Goal: Task Accomplishment & Management: Complete application form

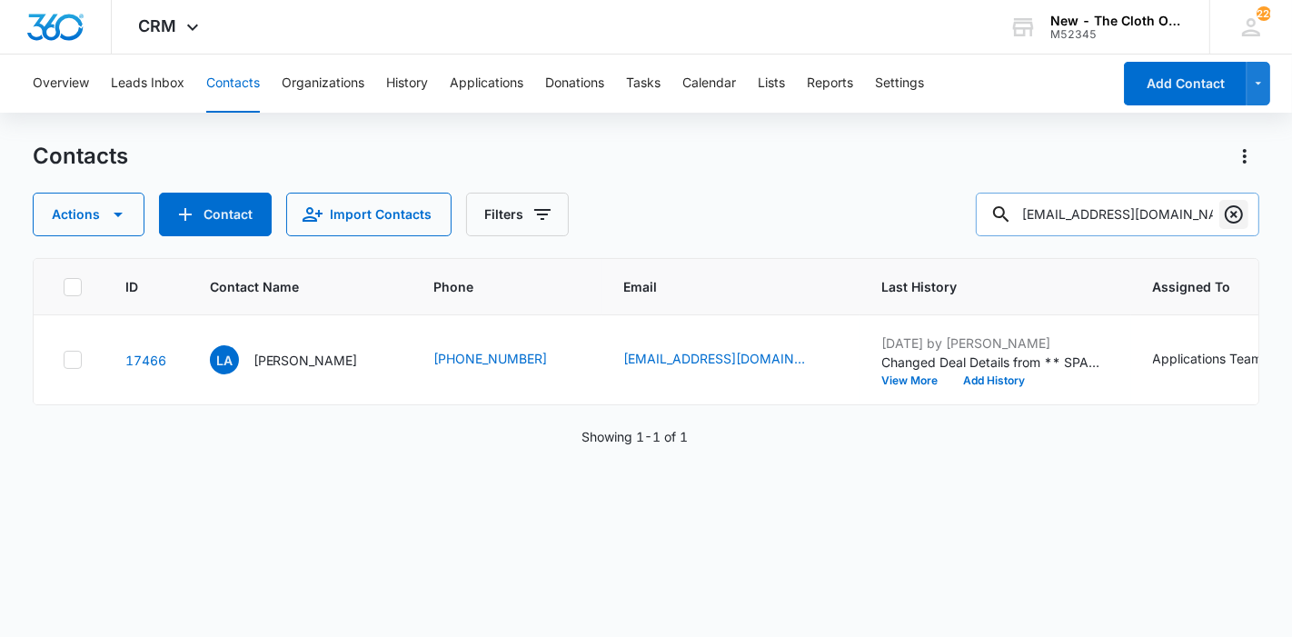
click at [1230, 219] on icon "Clear" at bounding box center [1234, 215] width 22 height 22
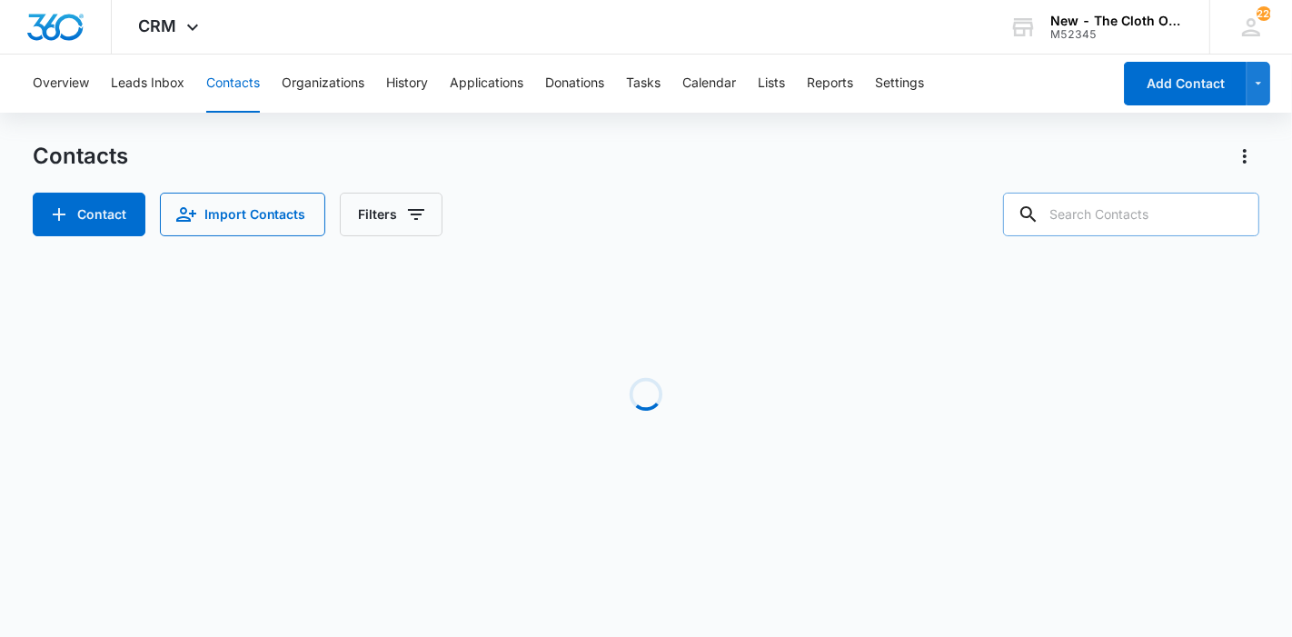
click at [1108, 215] on input "text" at bounding box center [1131, 215] width 256 height 44
paste input "[PERSON_NAME]"
type input "[PERSON_NAME]"
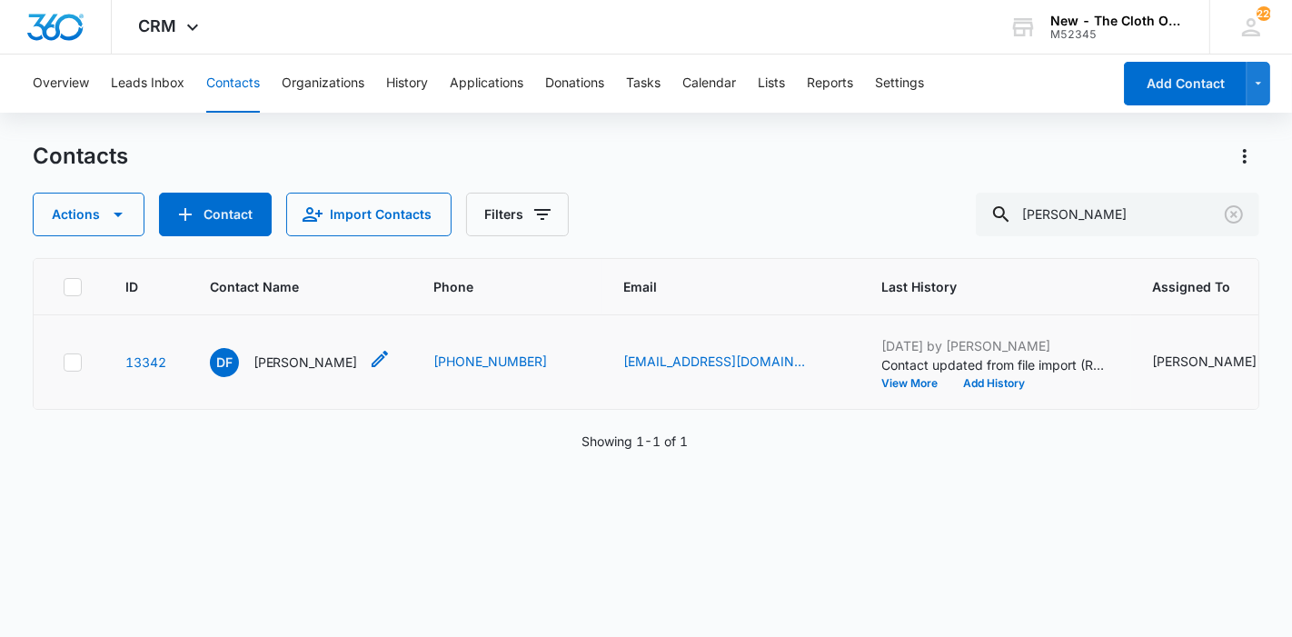
click at [285, 372] on p "[PERSON_NAME]" at bounding box center [306, 362] width 105 height 19
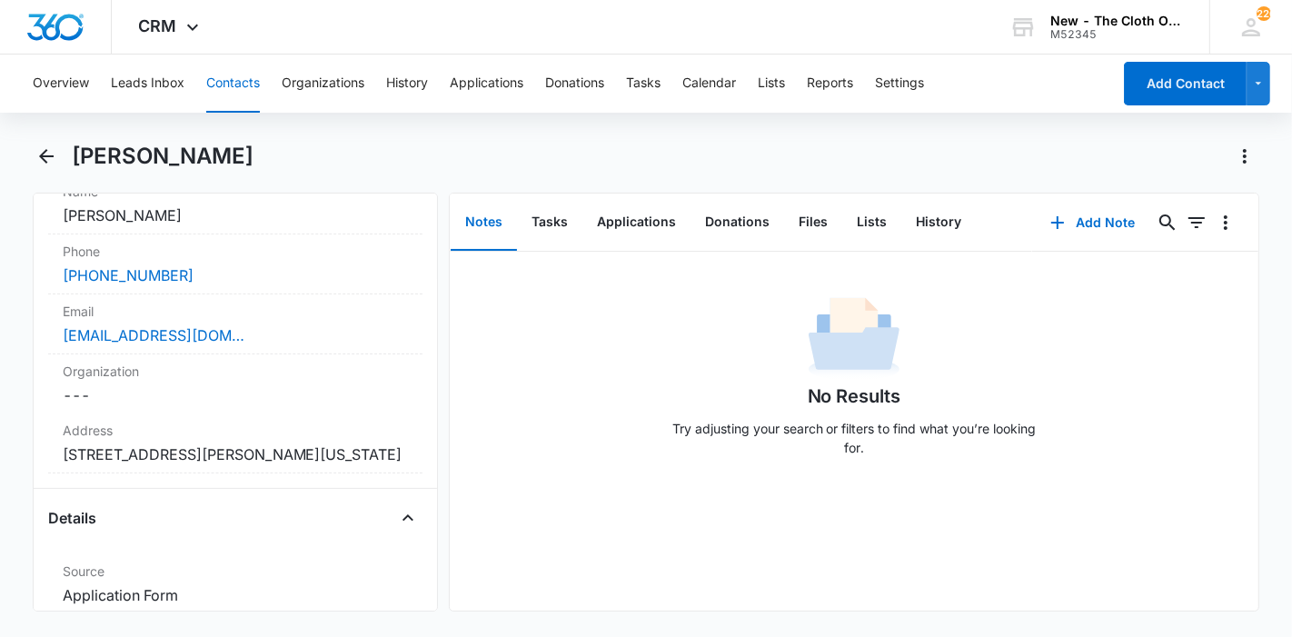
scroll to position [403, 0]
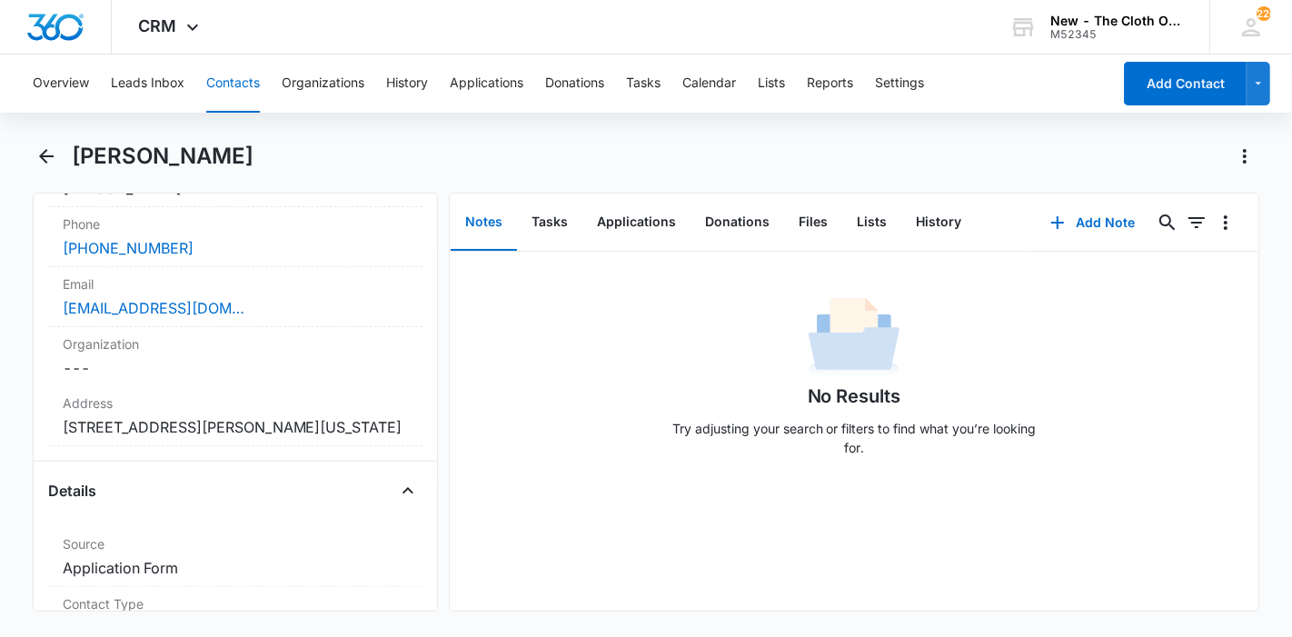
click at [231, 81] on button "Contacts" at bounding box center [233, 84] width 54 height 58
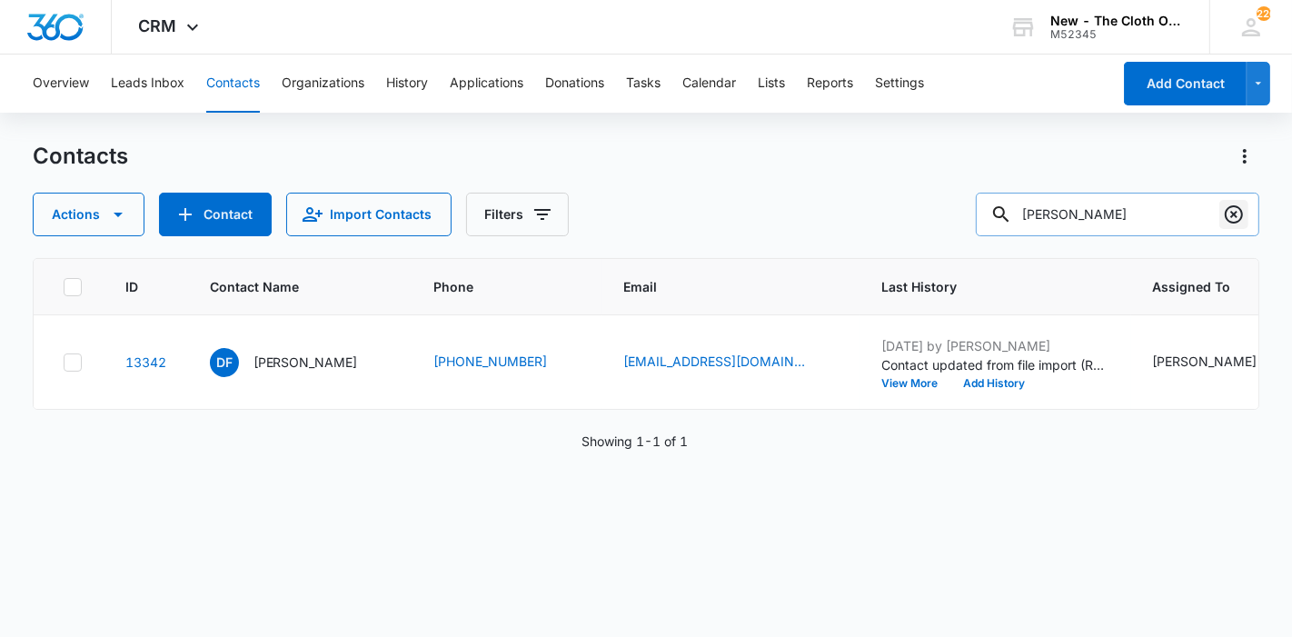
click at [1238, 215] on icon "Clear" at bounding box center [1234, 215] width 22 height 22
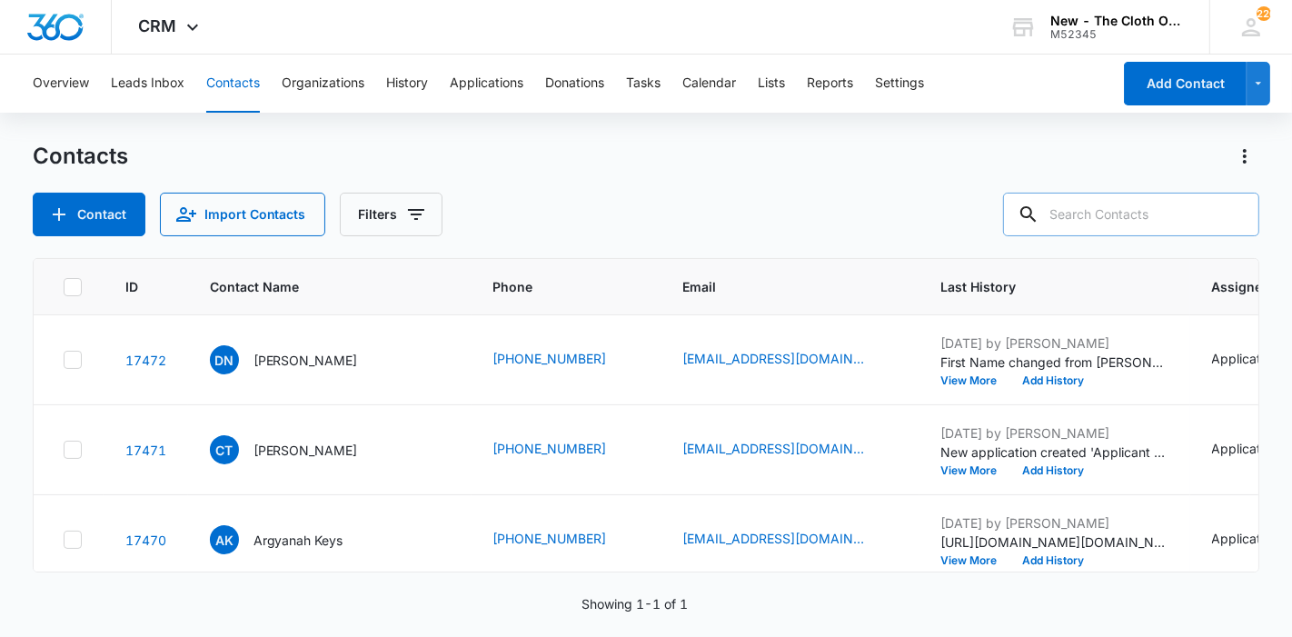
click at [1176, 216] on input "text" at bounding box center [1131, 215] width 256 height 44
paste input "[PERSON_NAME]"
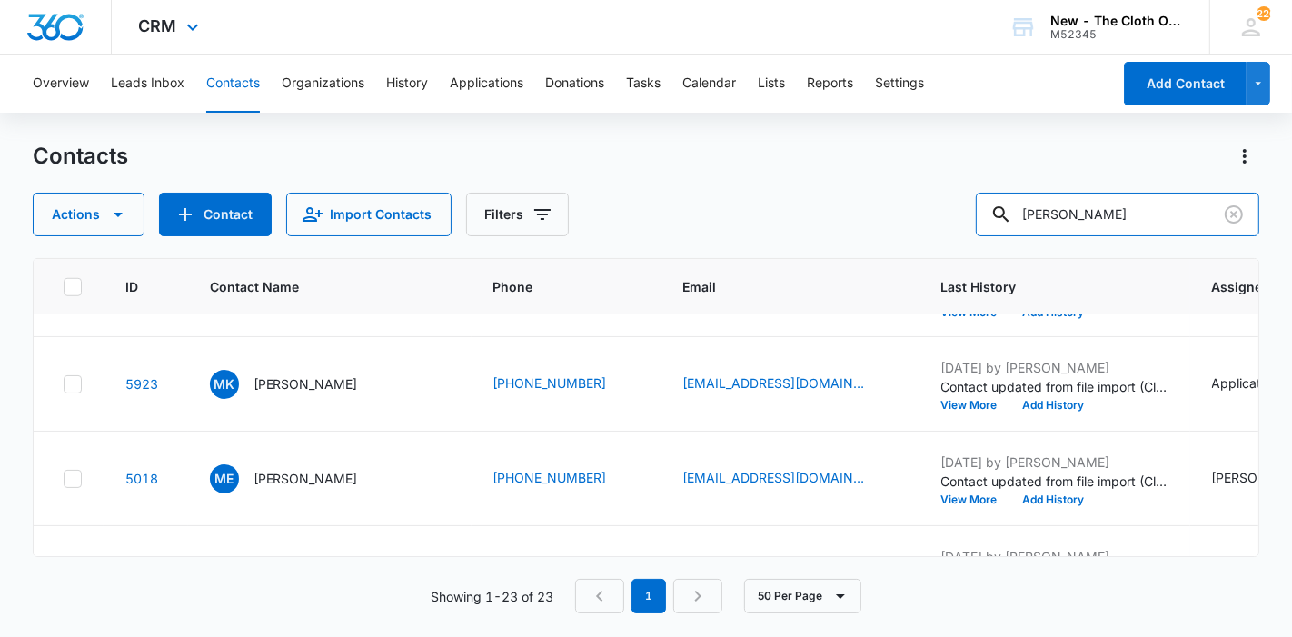
scroll to position [1413, 0]
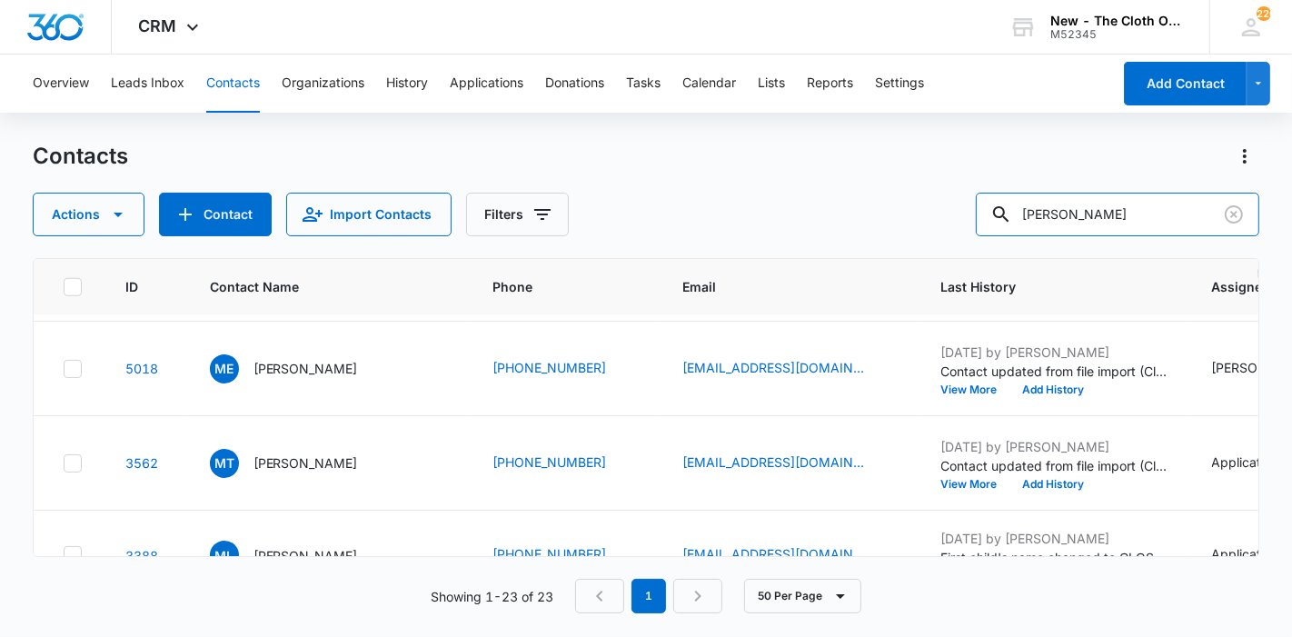
drag, startPoint x: 1136, startPoint y: 220, endPoint x: 934, endPoint y: 224, distance: 201.8
click at [934, 224] on div "Actions Contact Import Contacts Filters [PERSON_NAME]" at bounding box center [647, 215] width 1228 height 44
paste input "[EMAIL_ADDRESS][DOMAIN_NAME]"
type input "[EMAIL_ADDRESS][DOMAIN_NAME]"
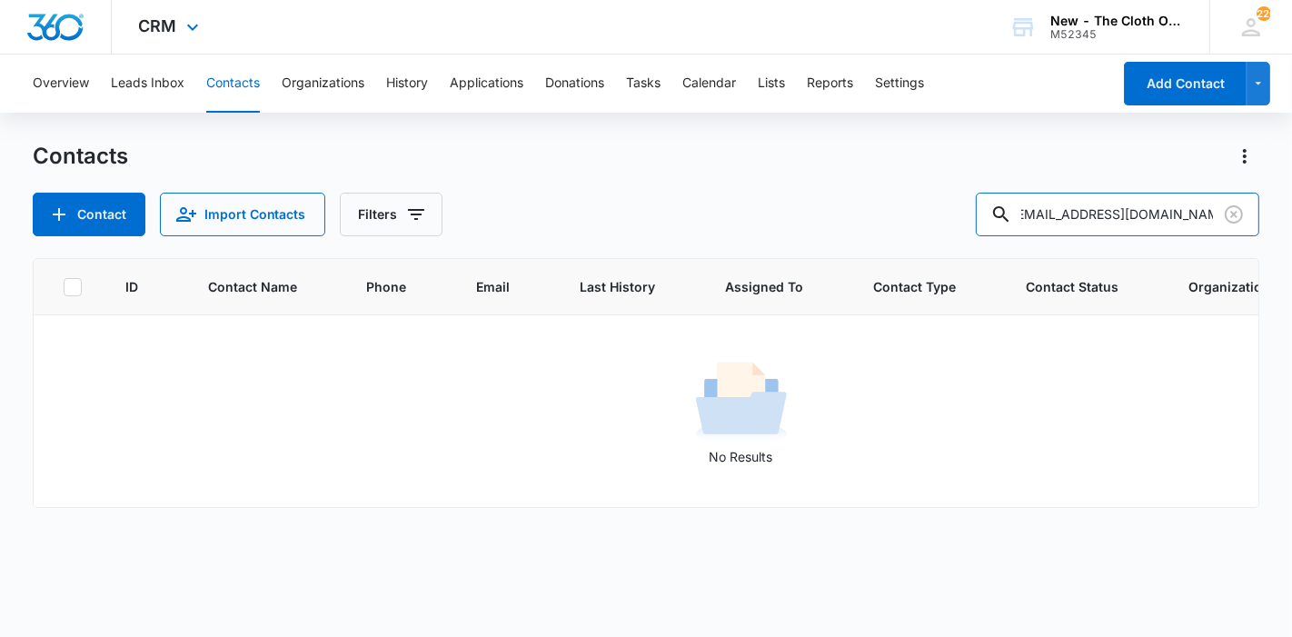
scroll to position [0, 0]
click at [1235, 216] on icon "Clear" at bounding box center [1234, 215] width 22 height 22
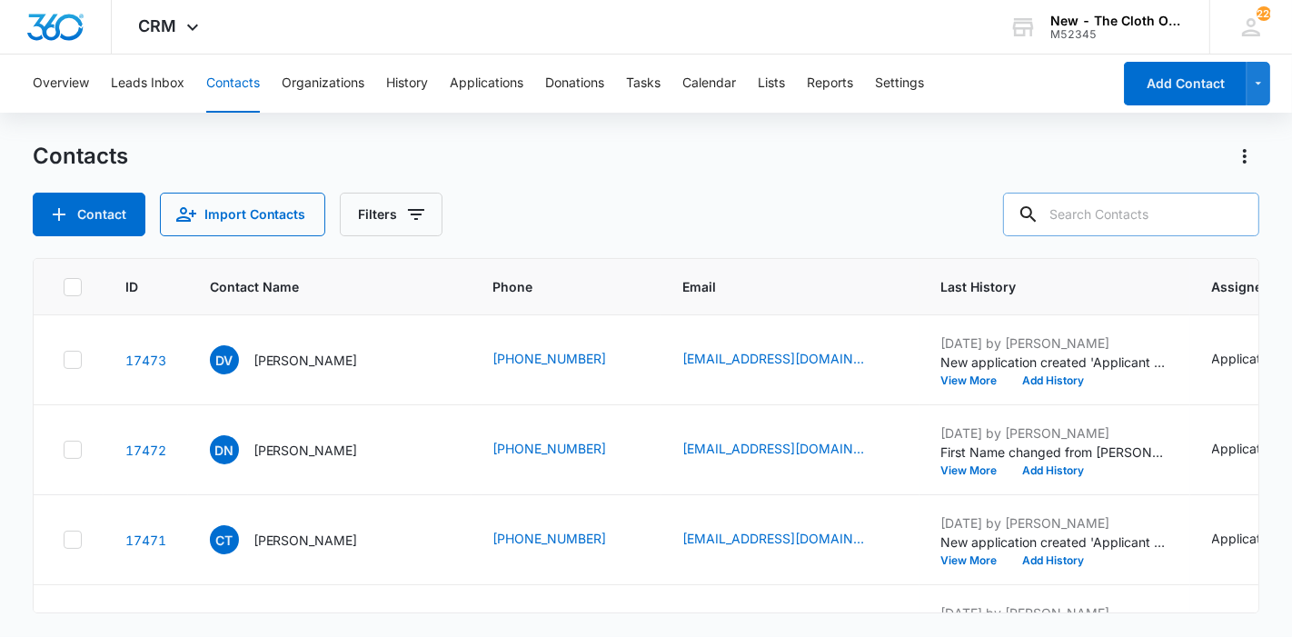
click at [1090, 221] on input "text" at bounding box center [1131, 215] width 256 height 44
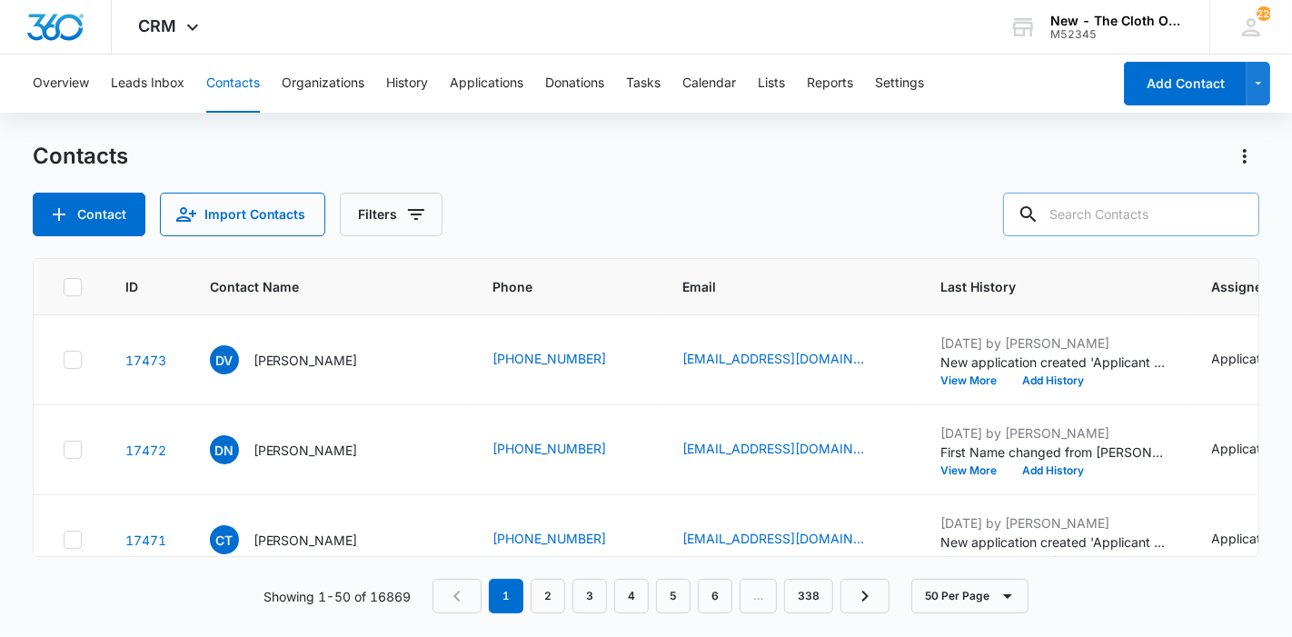
paste input "[EMAIL_ADDRESS][DOMAIN_NAME]"
type input "[EMAIL_ADDRESS][DOMAIN_NAME]"
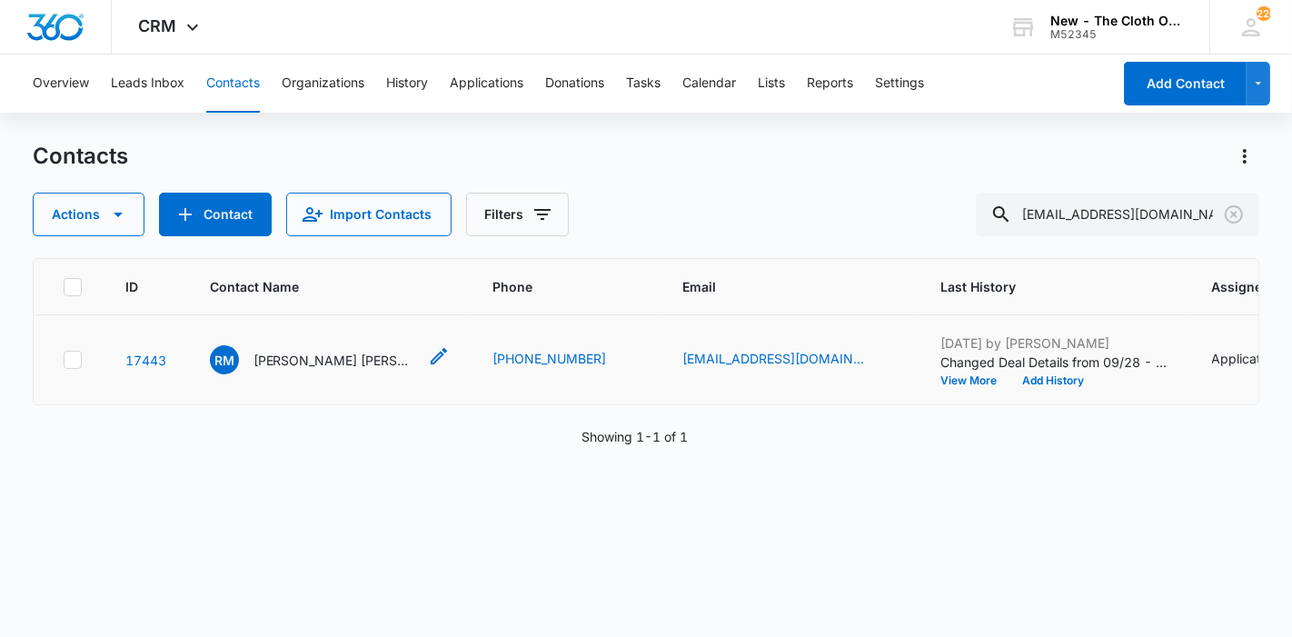
click at [315, 370] on p "[PERSON_NAME] [PERSON_NAME]" at bounding box center [336, 360] width 164 height 19
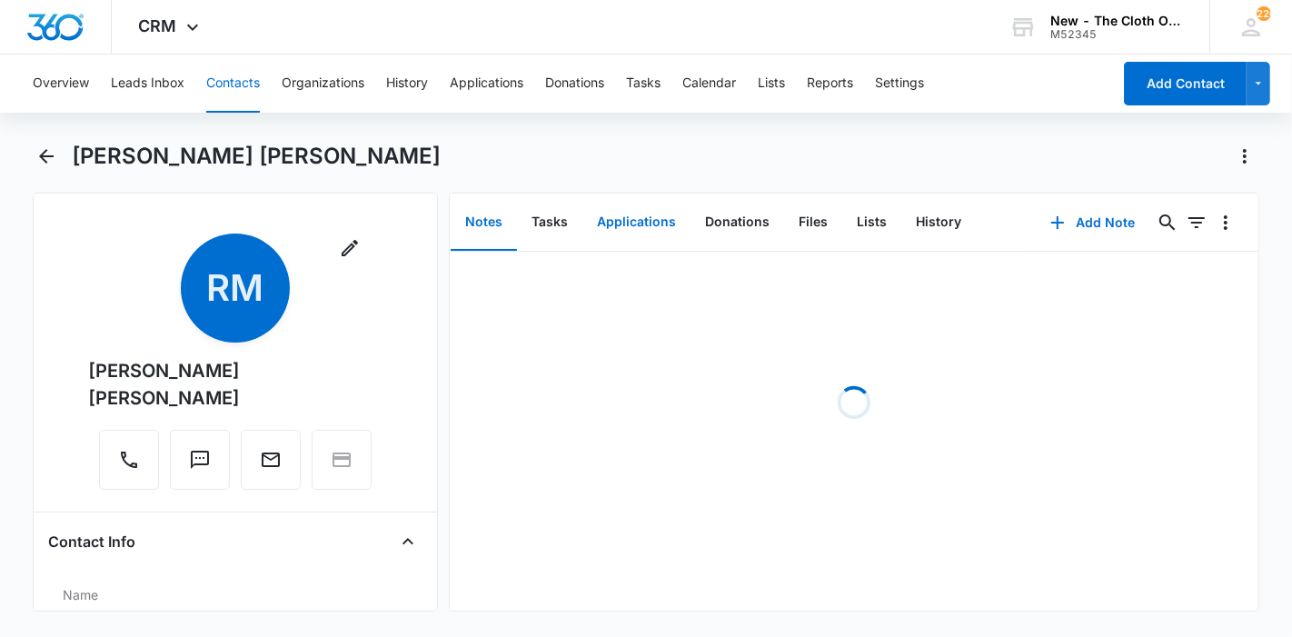
click at [641, 229] on button "Applications" at bounding box center [636, 222] width 108 height 56
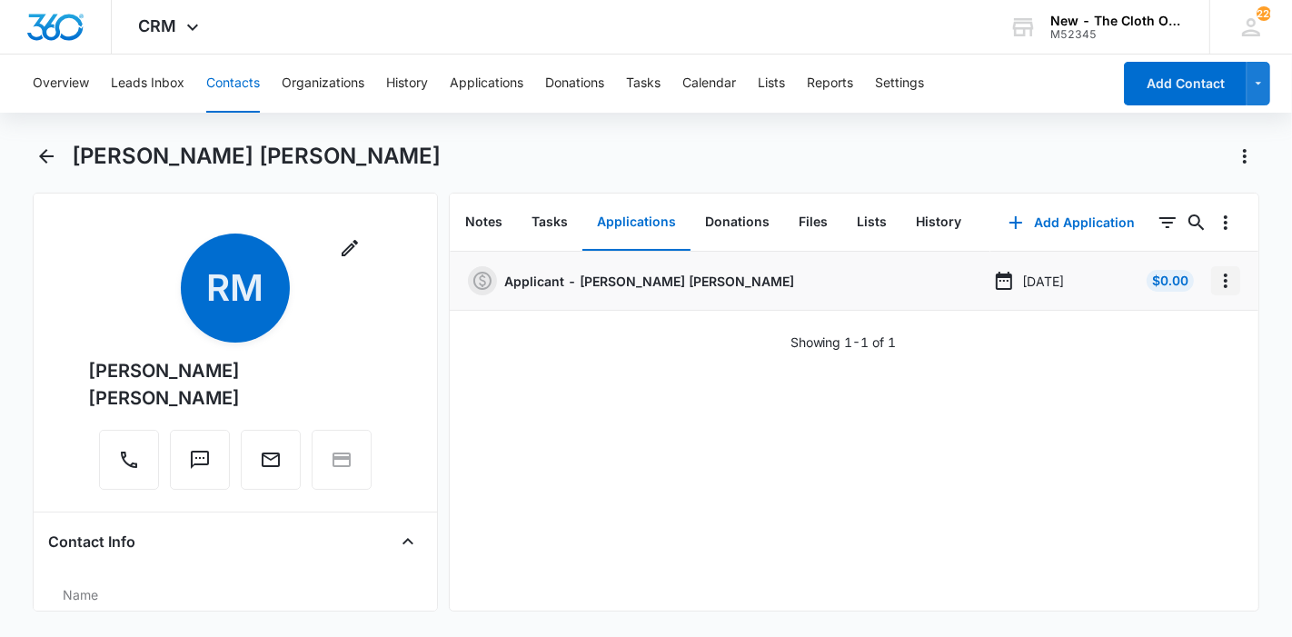
click at [1215, 287] on icon "Overflow Menu" at bounding box center [1226, 281] width 22 height 22
click at [1179, 338] on button "Edit" at bounding box center [1173, 331] width 104 height 27
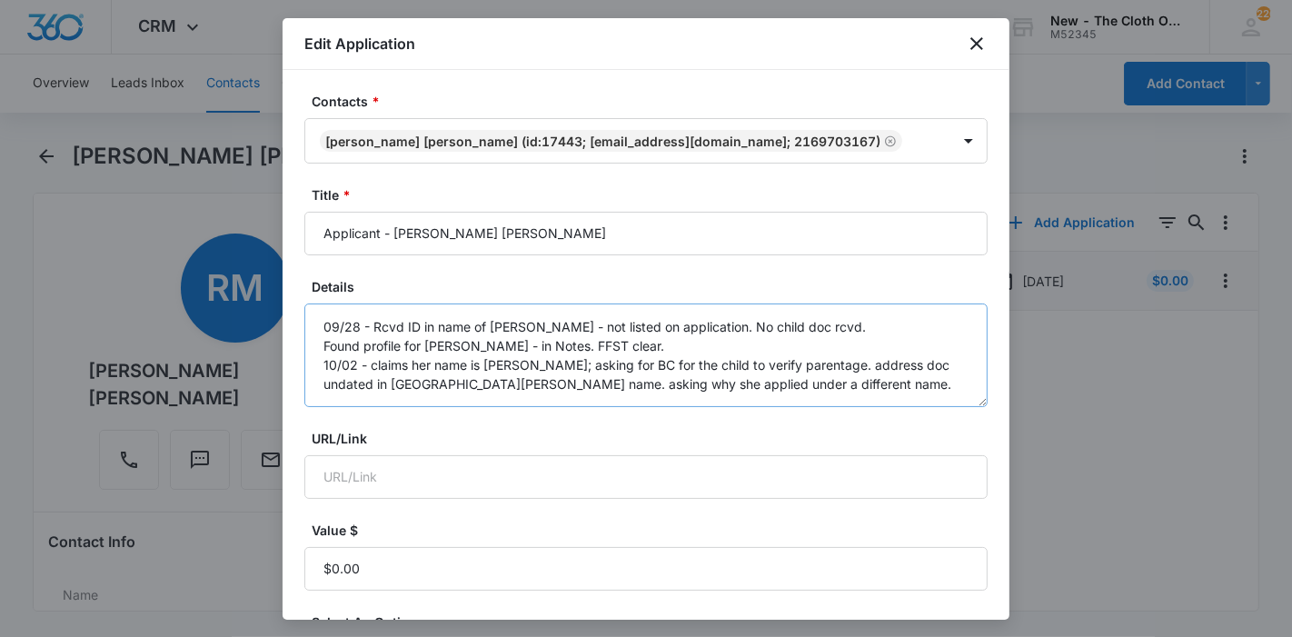
scroll to position [101, 0]
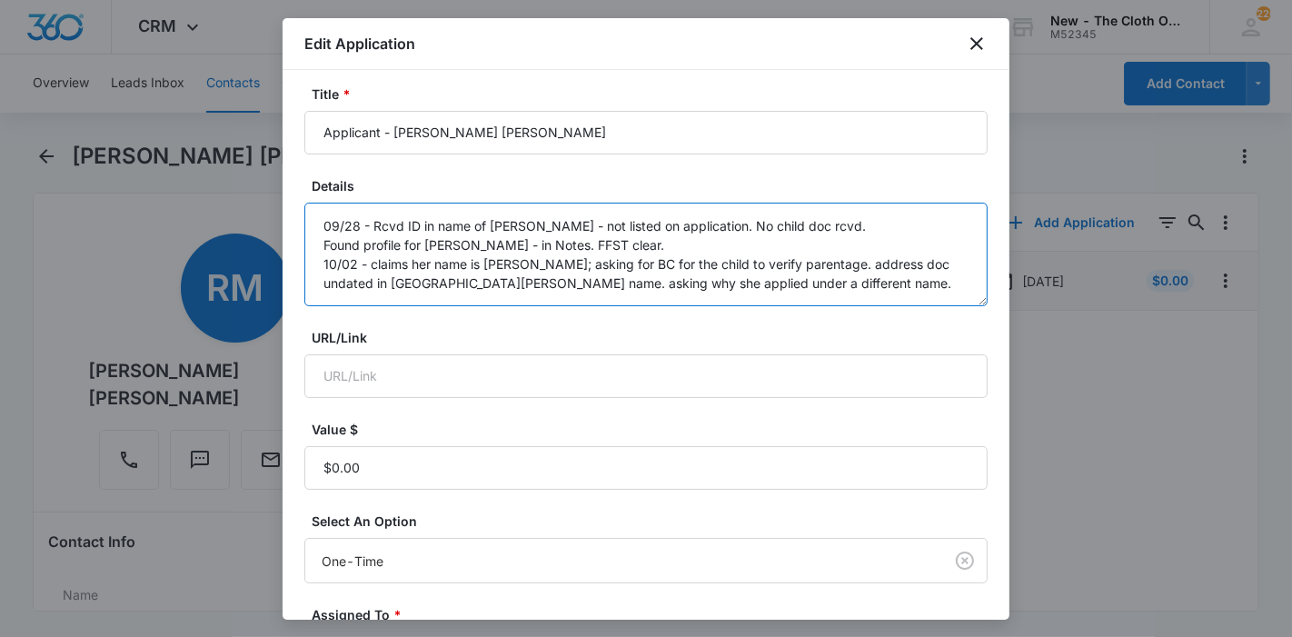
click at [795, 284] on textarea "09/28 - Rcvd ID in name of [PERSON_NAME] - not listed on application. No child …" at bounding box center [645, 255] width 683 height 104
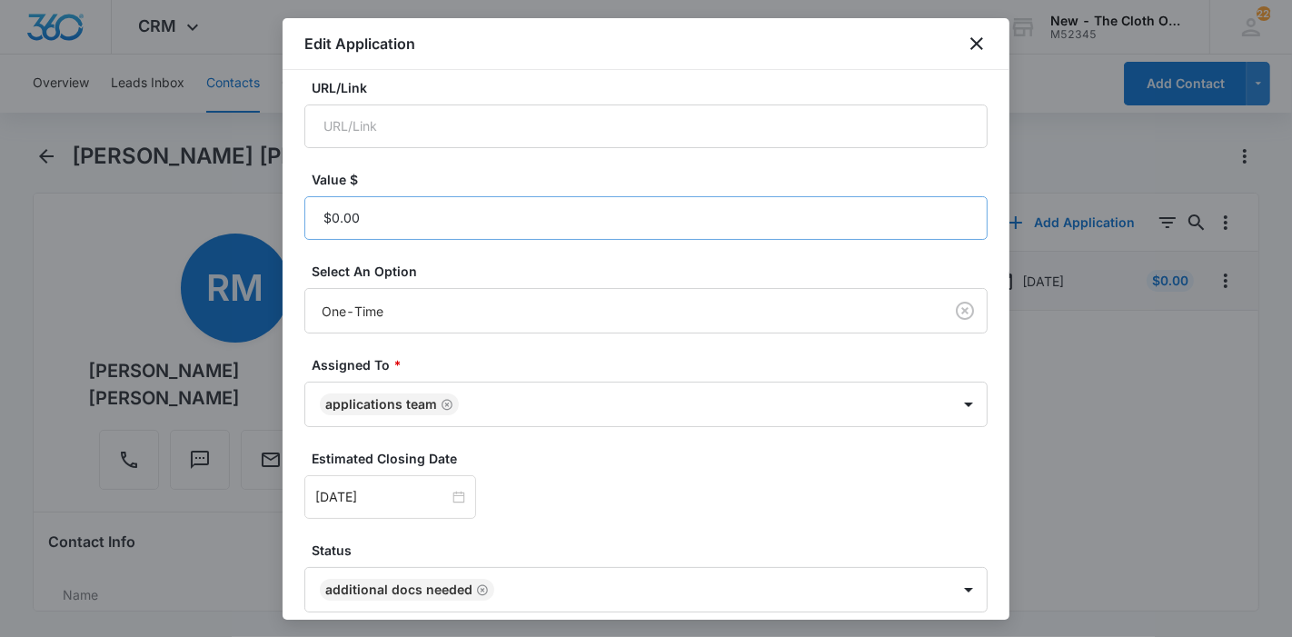
scroll to position [427, 0]
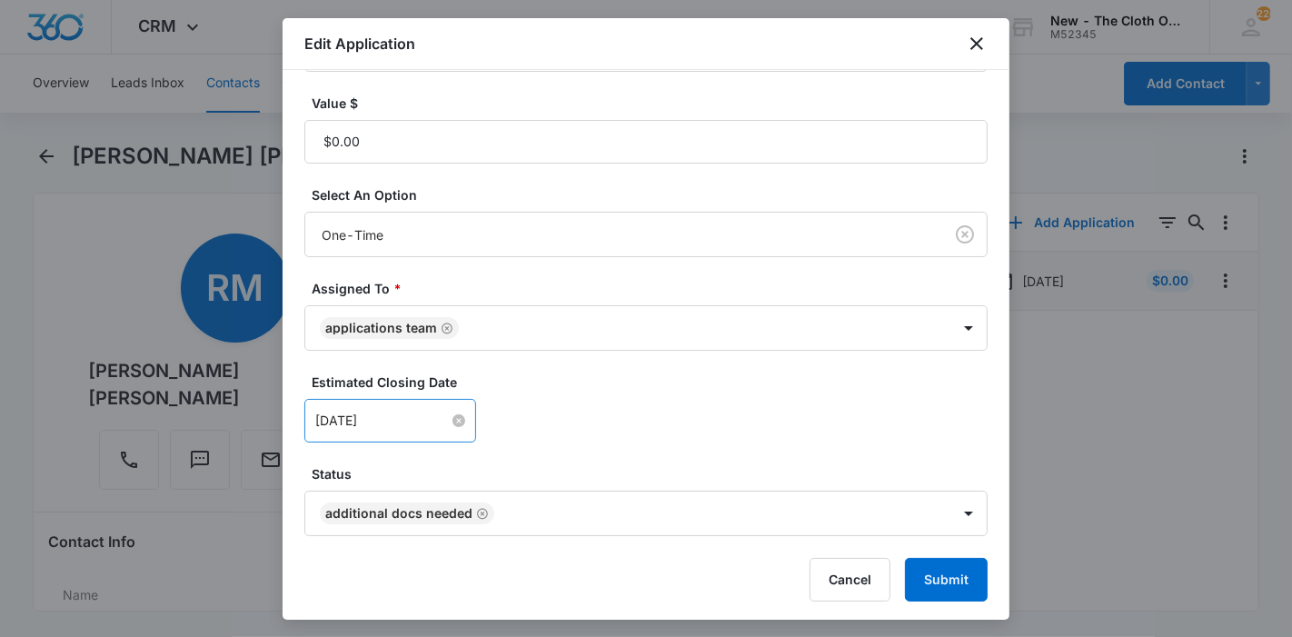
type textarea "09/28 - Rcvd ID in name of [PERSON_NAME] - not listed on application. No child …"
click at [383, 422] on input "[DATE]" at bounding box center [382, 421] width 134 height 20
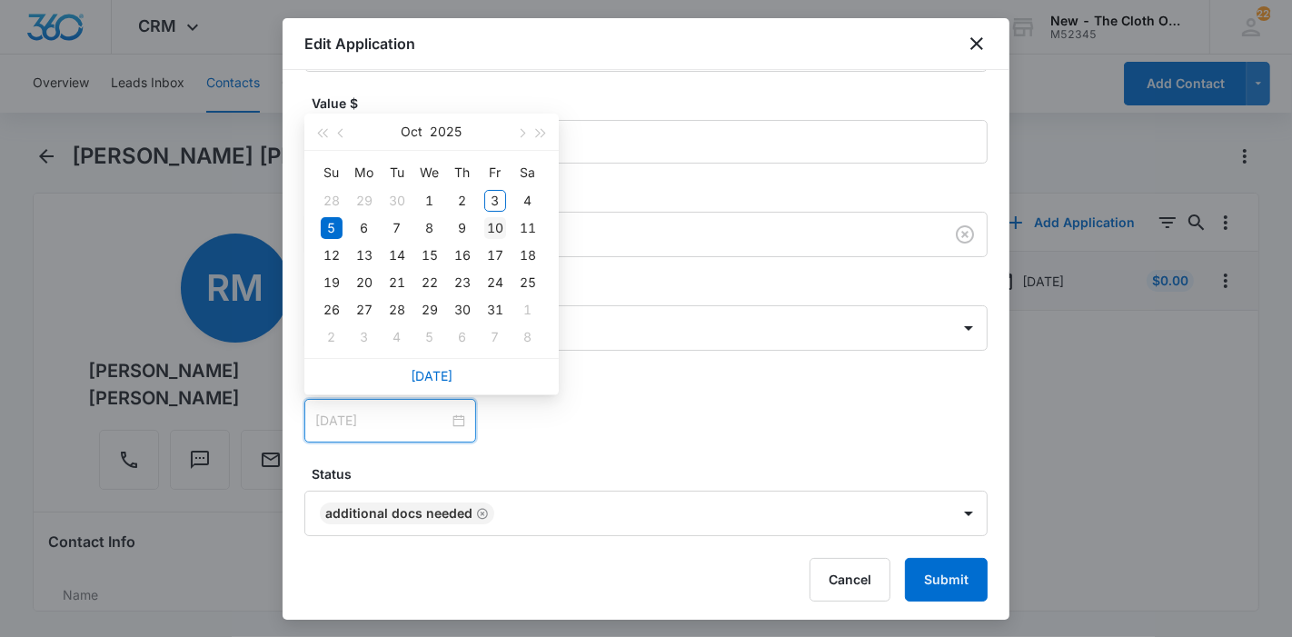
type input "[DATE]"
click at [489, 217] on div "10" at bounding box center [495, 228] width 22 height 22
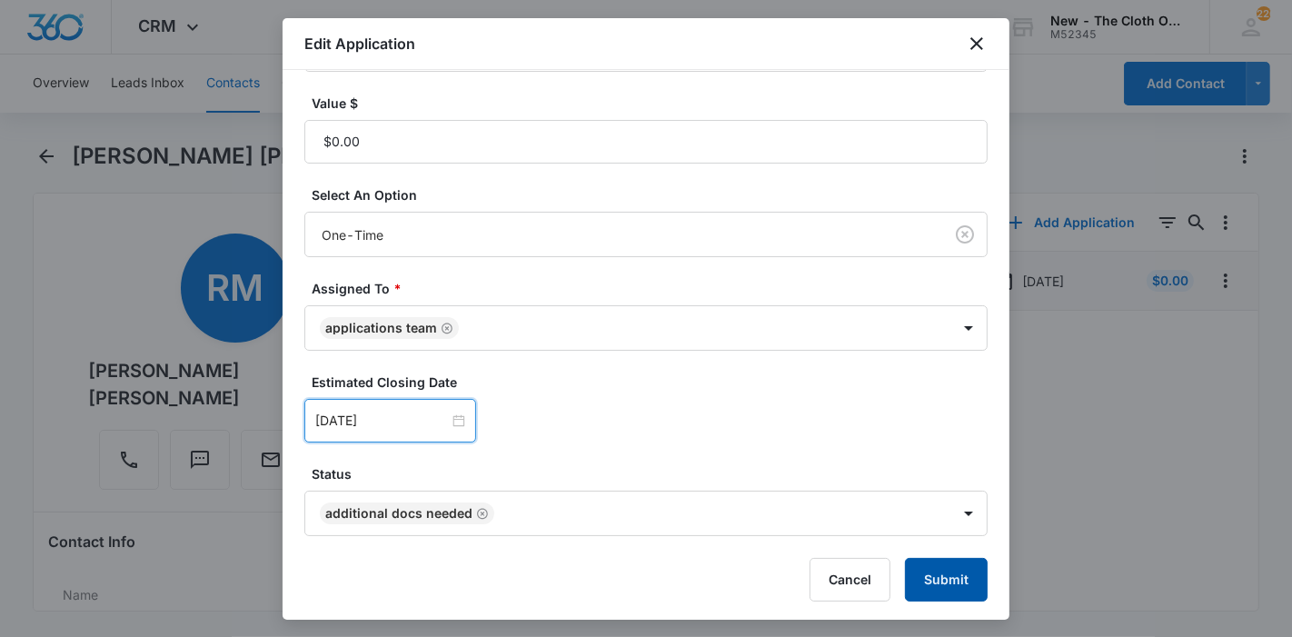
drag, startPoint x: 911, startPoint y: 582, endPoint x: 892, endPoint y: 573, distance: 21.1
click at [911, 582] on button "Submit" at bounding box center [946, 580] width 83 height 44
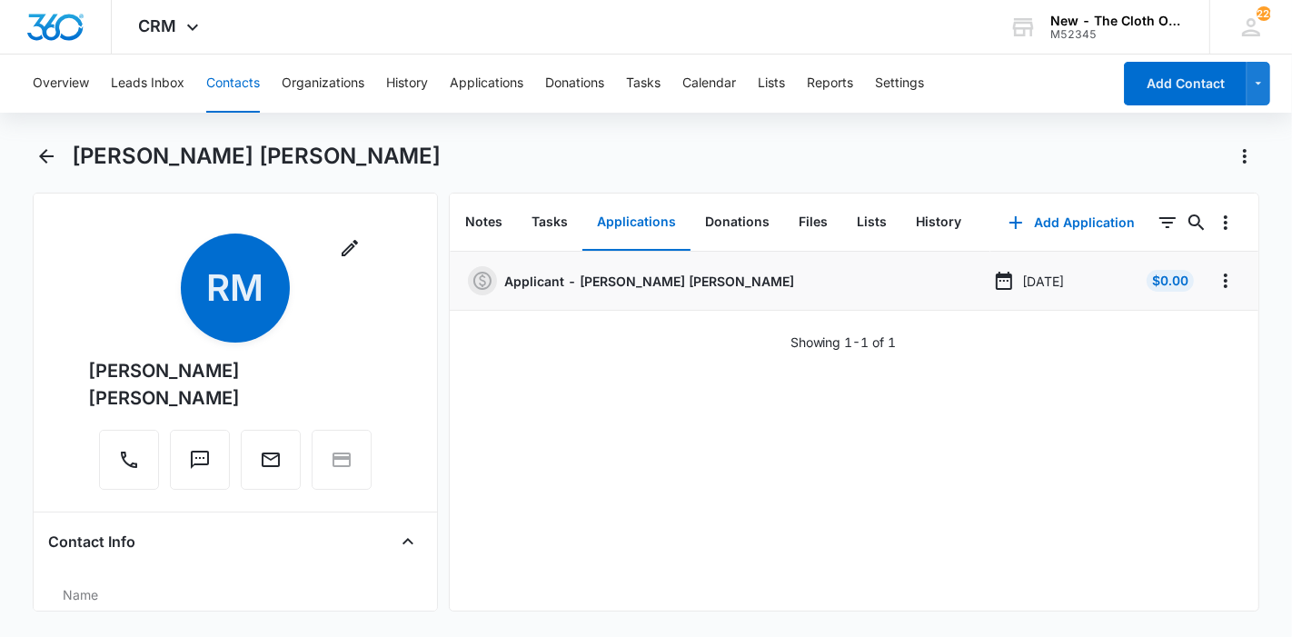
click at [223, 105] on button "Contacts" at bounding box center [233, 84] width 54 height 58
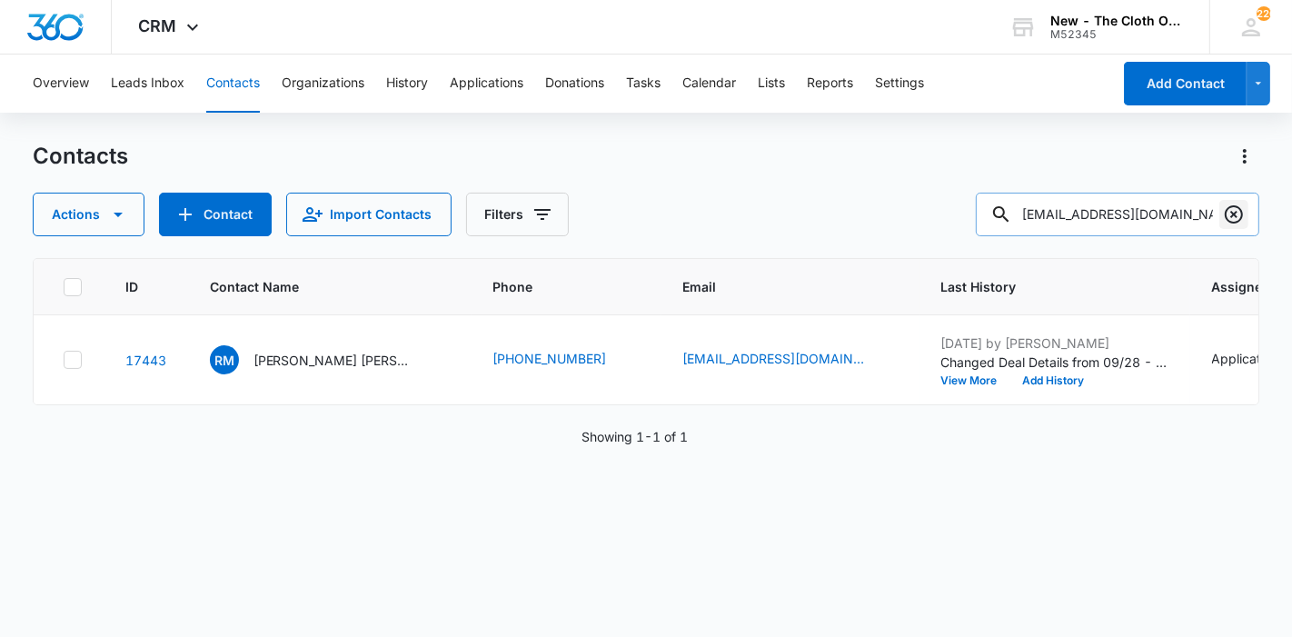
click at [1237, 213] on icon "Clear" at bounding box center [1234, 214] width 18 height 18
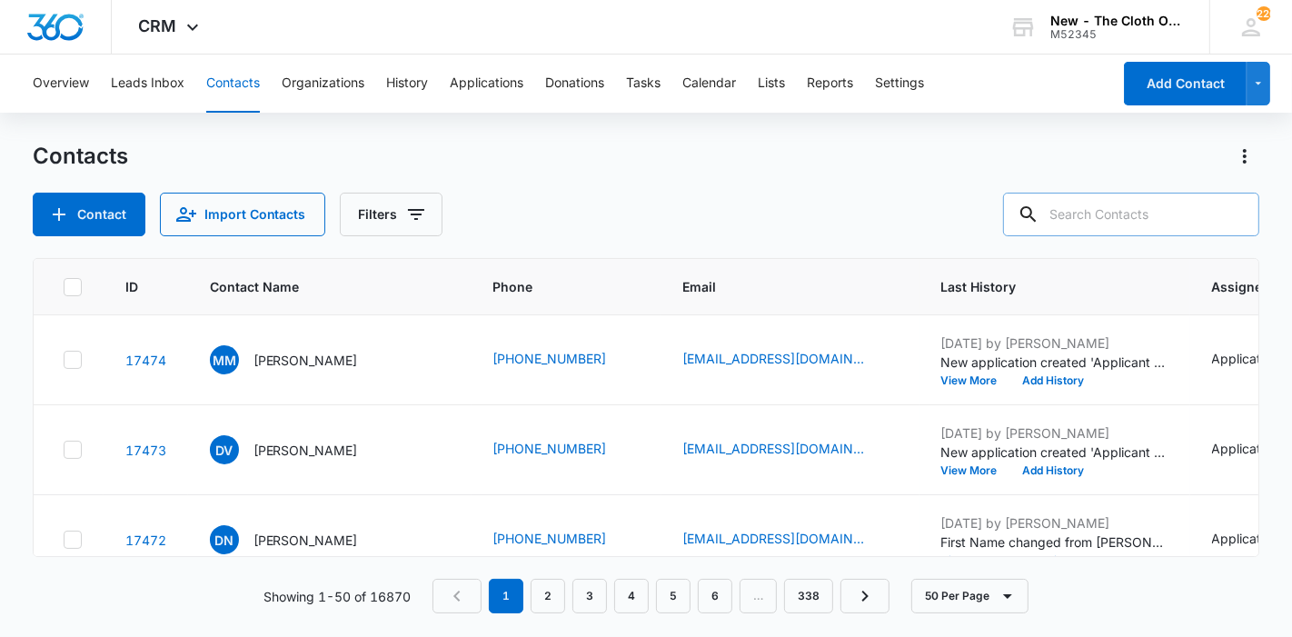
paste input "[EMAIL_ADDRESS][DOMAIN_NAME]"
type input "[EMAIL_ADDRESS][DOMAIN_NAME]"
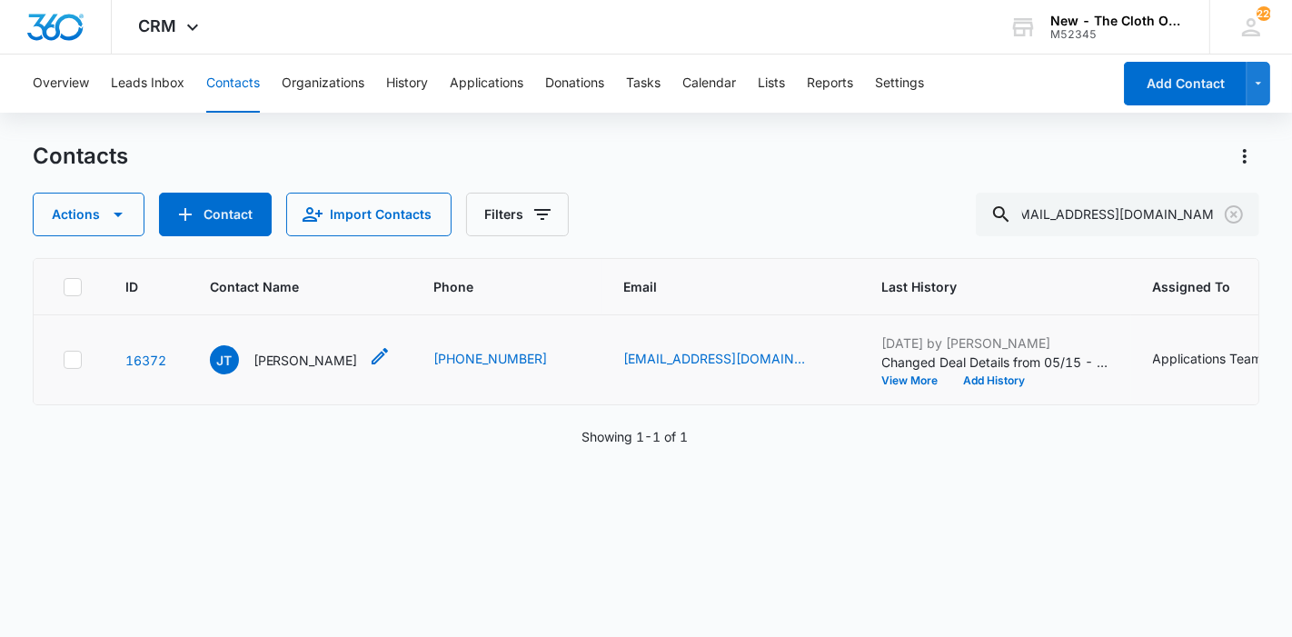
click at [291, 370] on p "[PERSON_NAME]" at bounding box center [306, 360] width 105 height 19
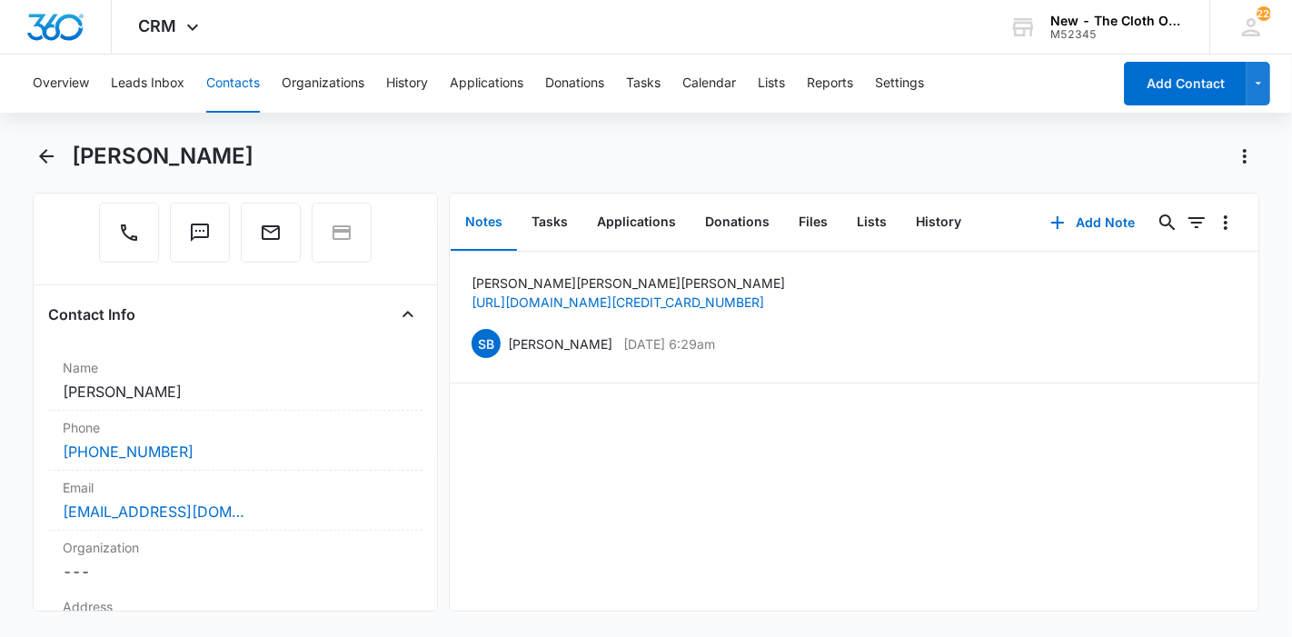
scroll to position [202, 0]
click at [646, 205] on button "Applications" at bounding box center [636, 222] width 108 height 56
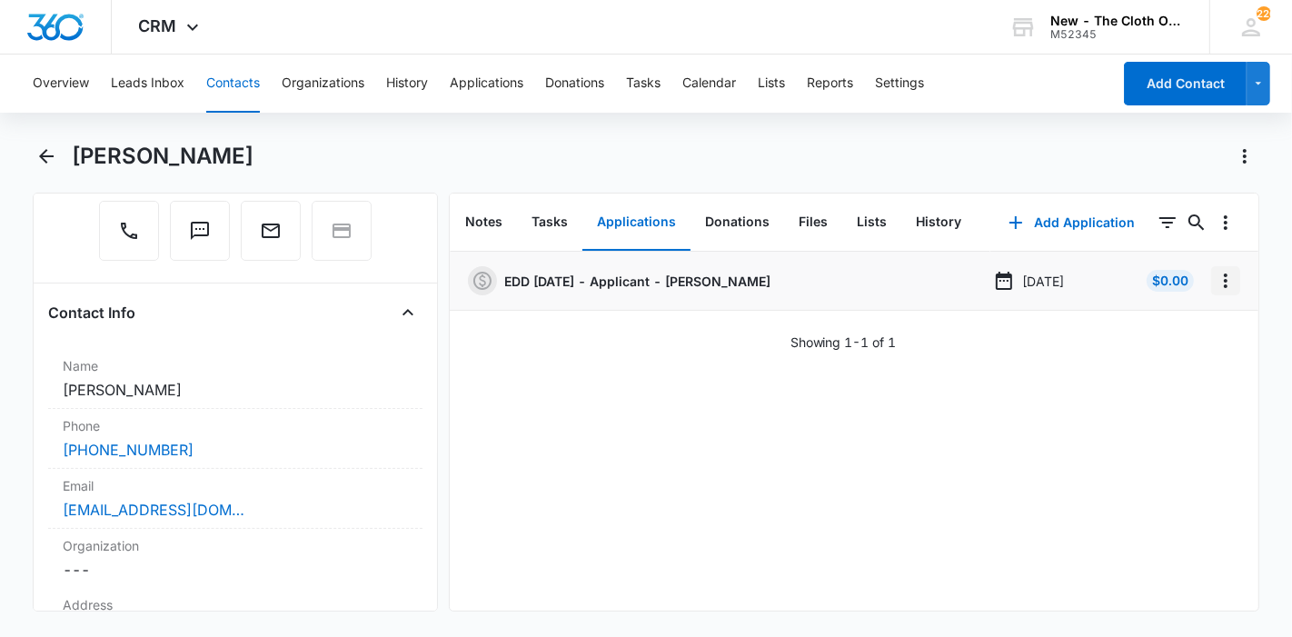
click at [1212, 294] on button "Overflow Menu" at bounding box center [1225, 280] width 29 height 29
click at [1180, 325] on div "Edit" at bounding box center [1162, 331] width 38 height 13
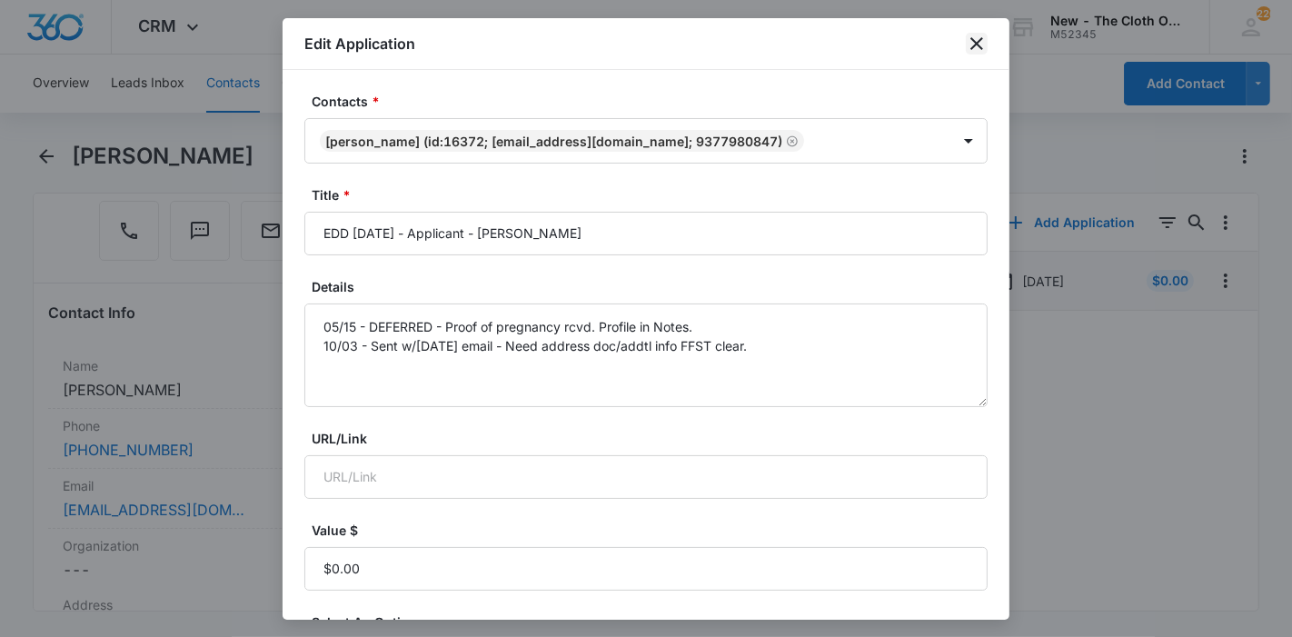
click at [978, 46] on icon "close" at bounding box center [977, 44] width 22 height 22
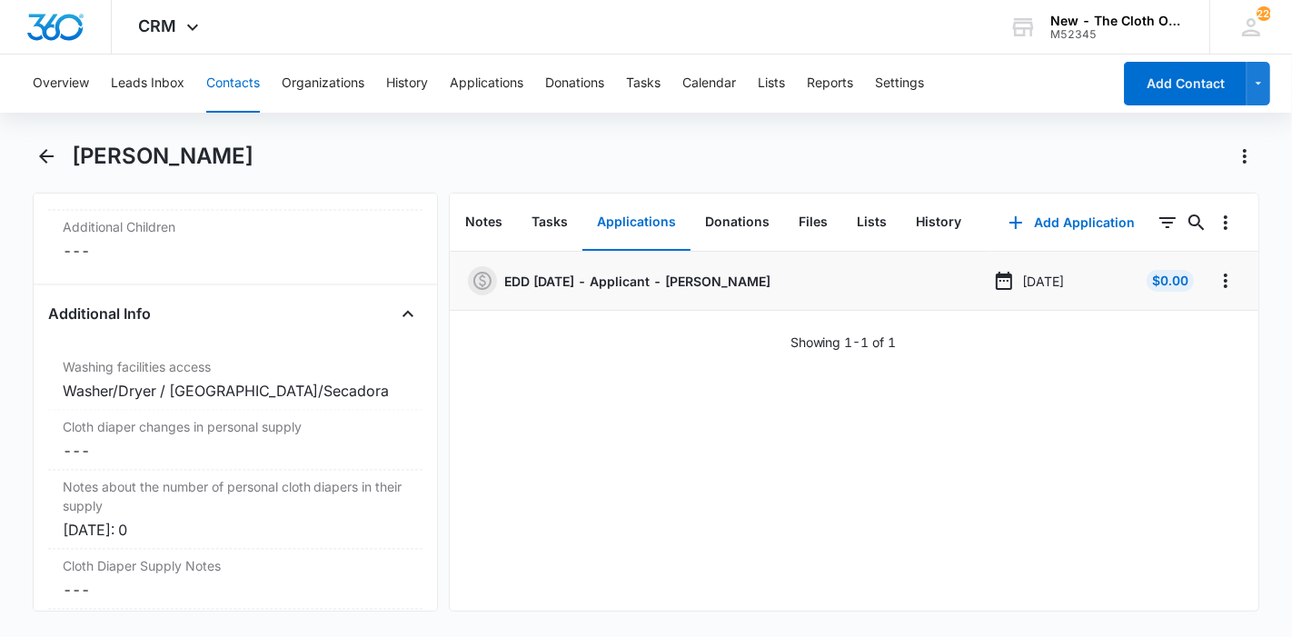
scroll to position [3029, 0]
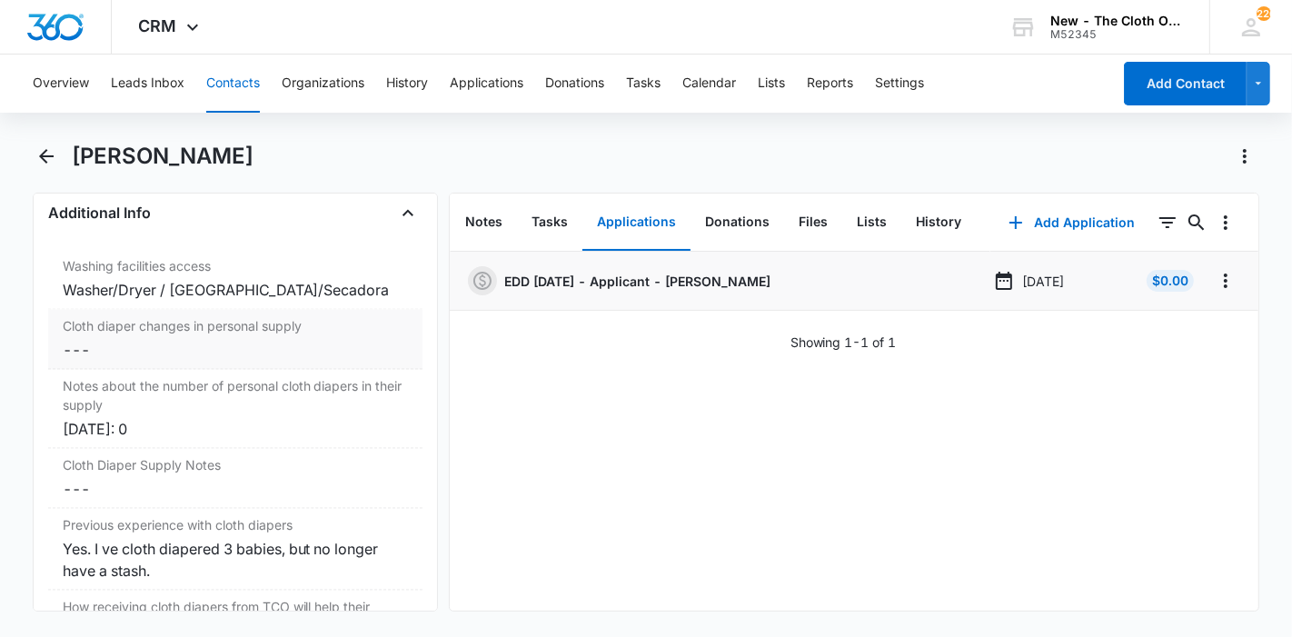
click at [127, 336] on label "Cloth diaper changes in personal supply" at bounding box center [235, 326] width 345 height 19
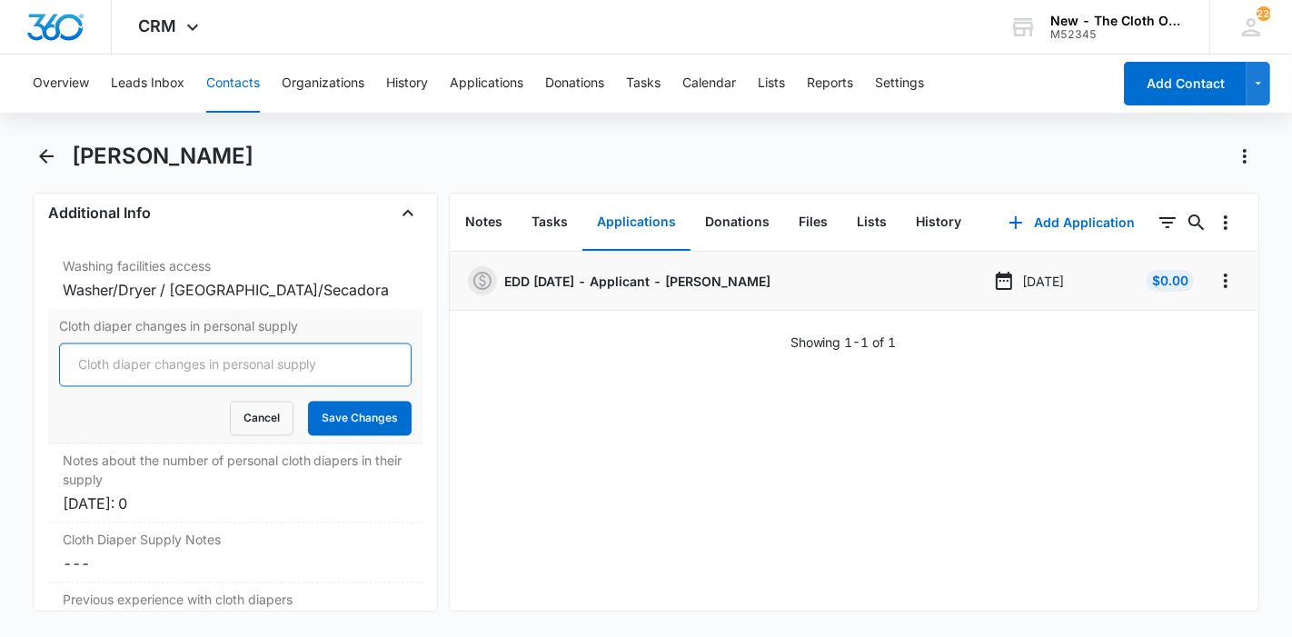
click at [118, 383] on input "Cloth diaper changes in personal supply" at bounding box center [235, 365] width 353 height 44
type input "0"
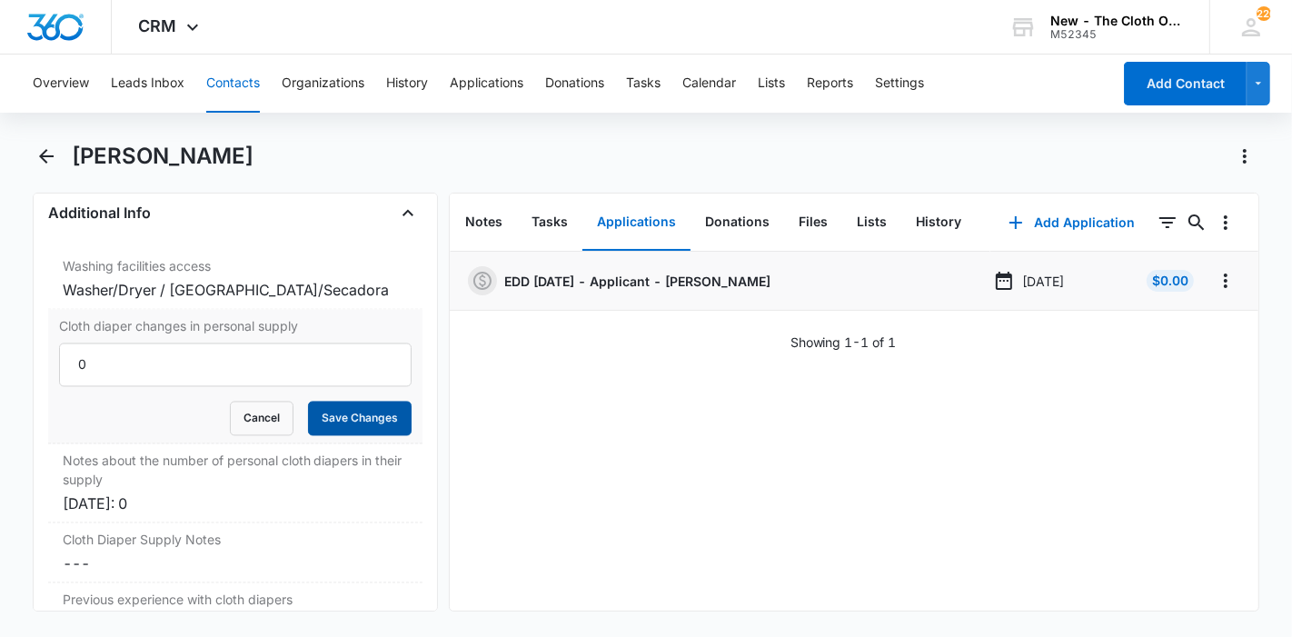
click at [361, 436] on button "Save Changes" at bounding box center [360, 419] width 104 height 35
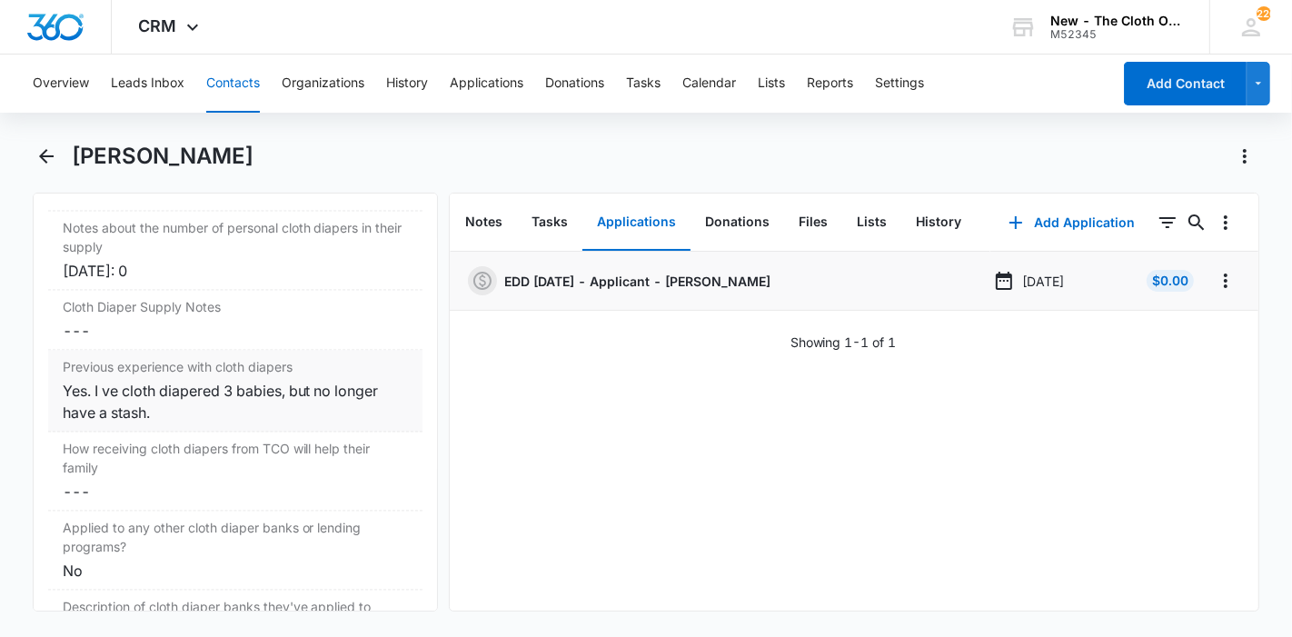
scroll to position [3157, 0]
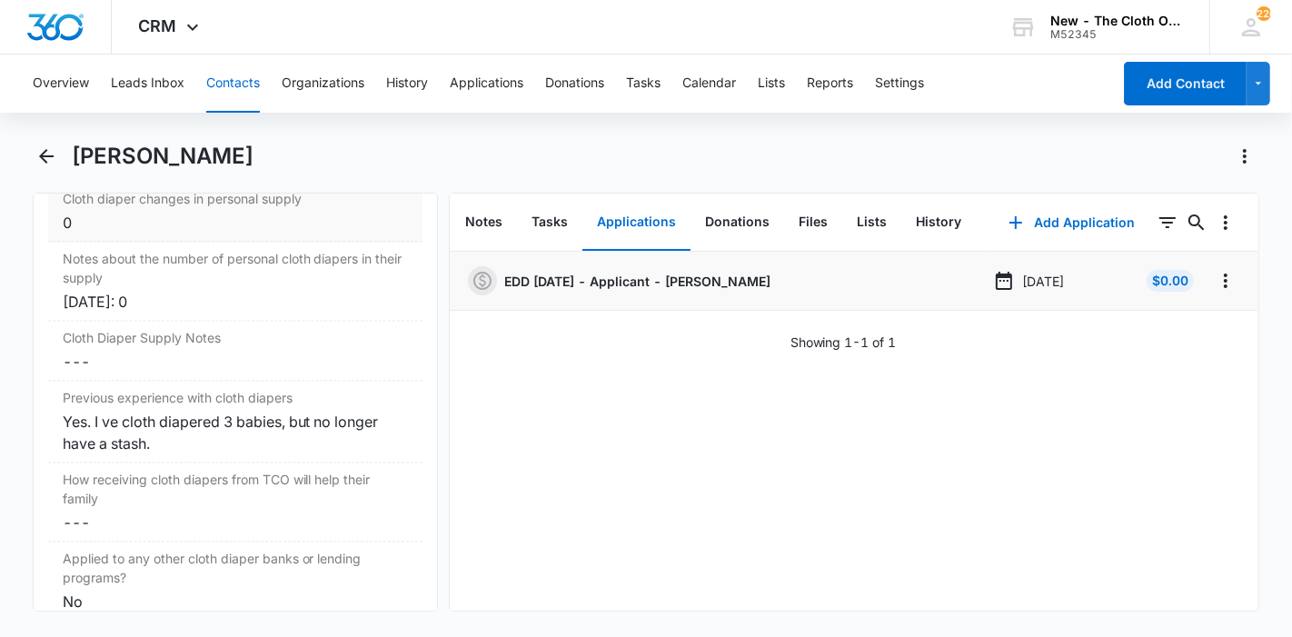
click at [204, 234] on div "0" at bounding box center [235, 223] width 345 height 22
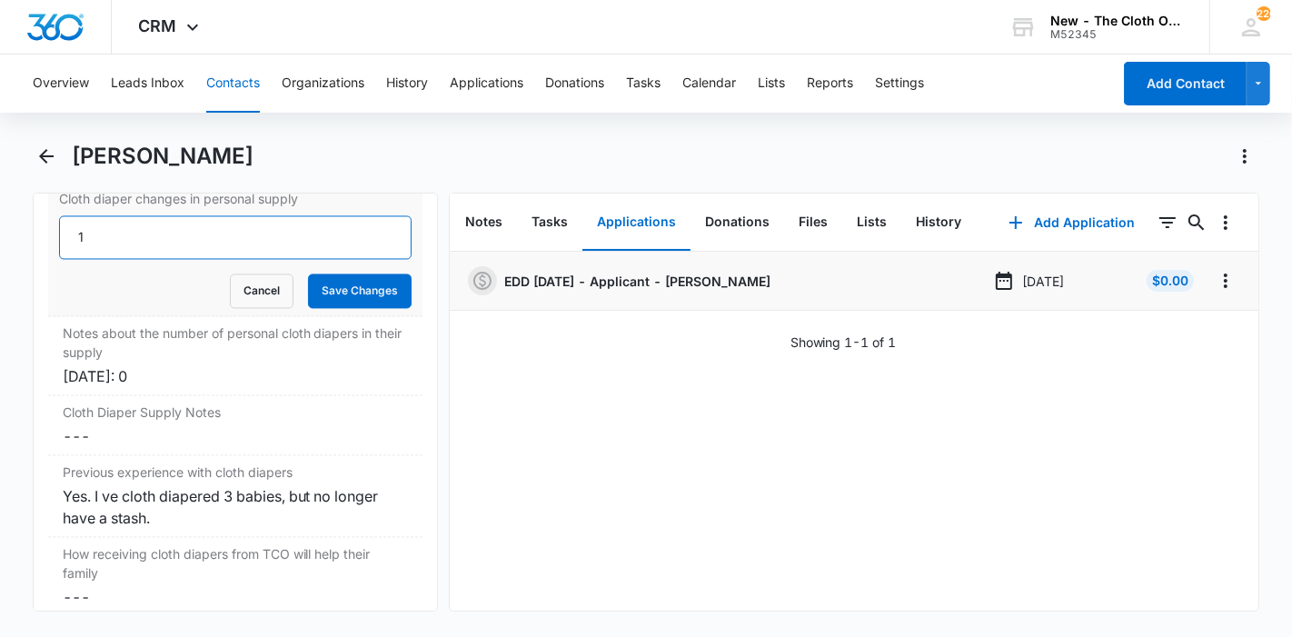
click at [369, 259] on input "1" at bounding box center [235, 237] width 353 height 44
click at [369, 259] on input "2" at bounding box center [235, 237] width 353 height 44
type input "3"
click at [369, 259] on input "3" at bounding box center [235, 237] width 353 height 44
click at [358, 308] on button "Save Changes" at bounding box center [360, 291] width 104 height 35
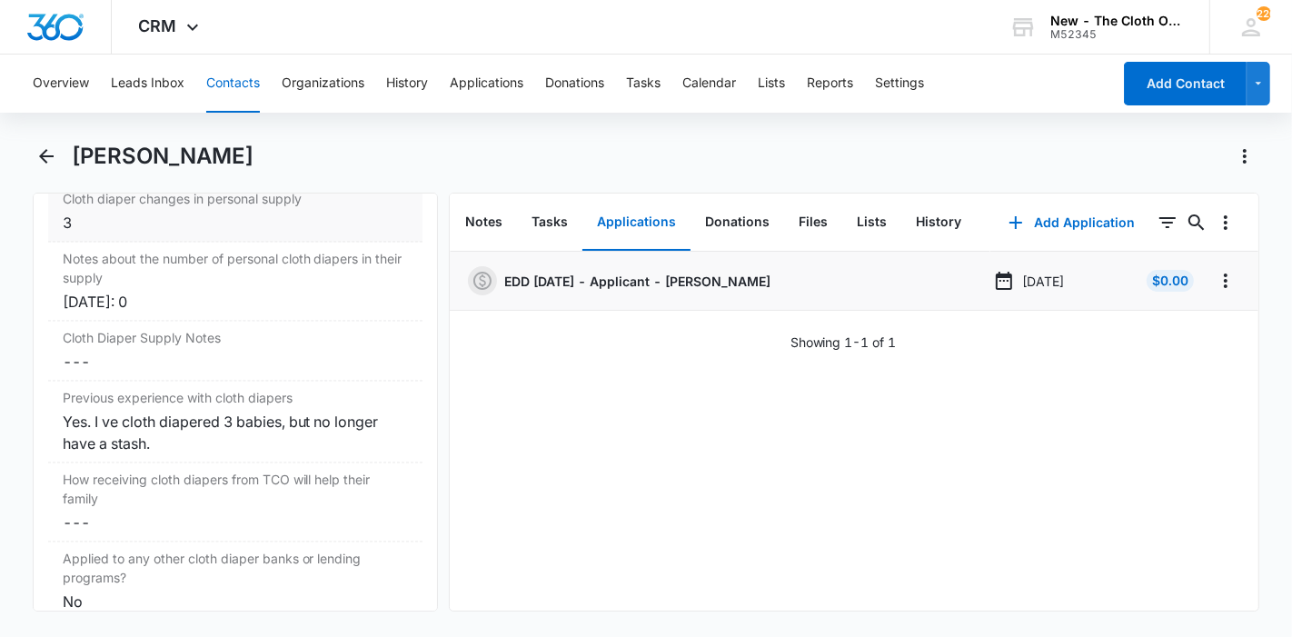
click at [171, 234] on div "3" at bounding box center [235, 223] width 345 height 22
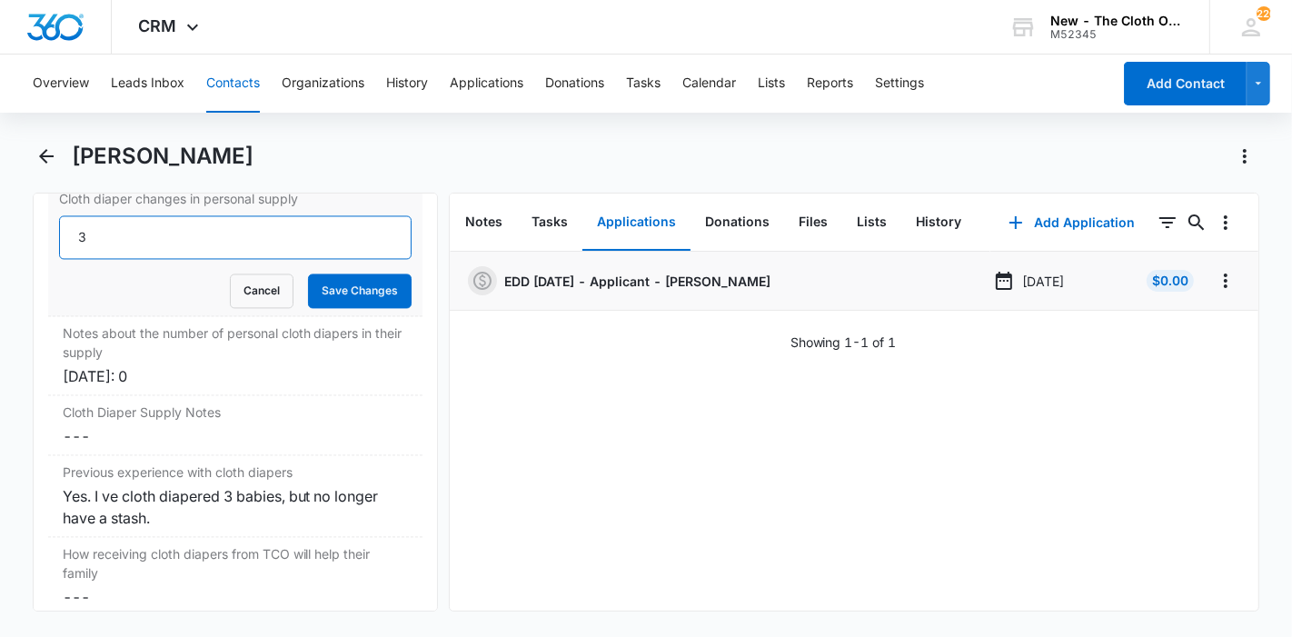
click at [365, 259] on input "3" at bounding box center [235, 237] width 353 height 44
type input "2"
click at [369, 259] on input "2" at bounding box center [235, 237] width 353 height 44
click at [361, 308] on button "Save Changes" at bounding box center [360, 291] width 104 height 35
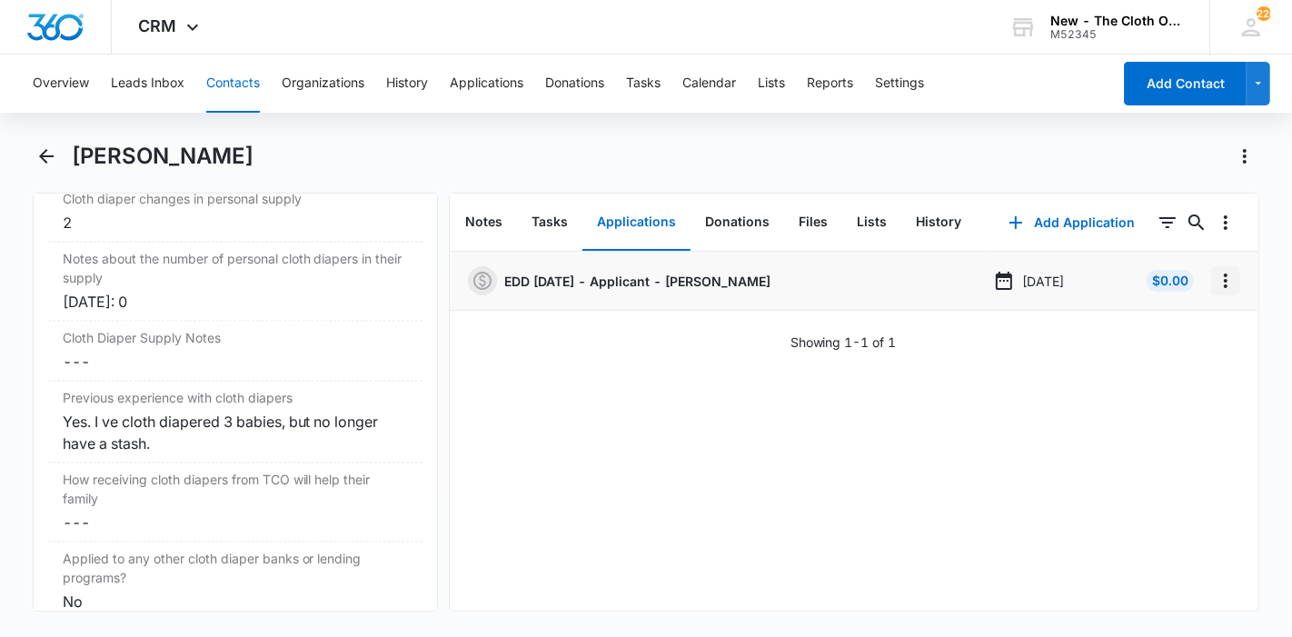
click at [1215, 289] on icon "Overflow Menu" at bounding box center [1226, 281] width 22 height 22
click at [1164, 325] on div "Edit" at bounding box center [1162, 331] width 38 height 13
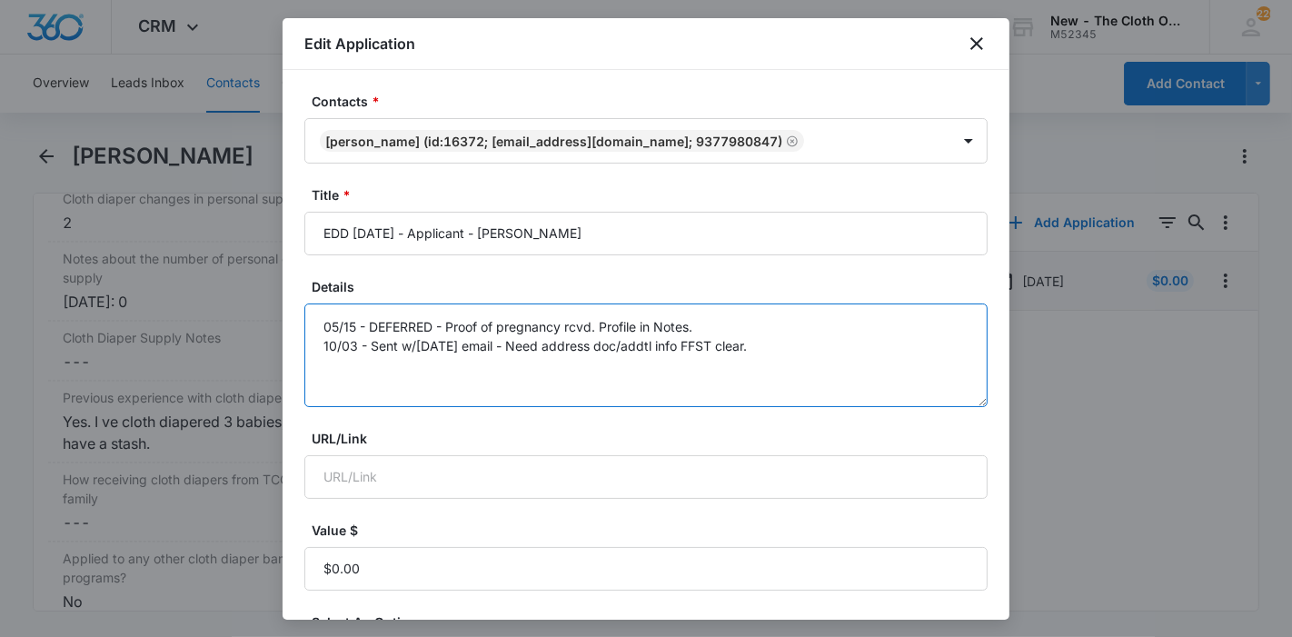
click at [777, 341] on textarea "05/15 - DEFERRED - Proof of pregnancy rcvd. Profile in Notes. 10/03 - Sent w/[D…" at bounding box center [645, 356] width 683 height 104
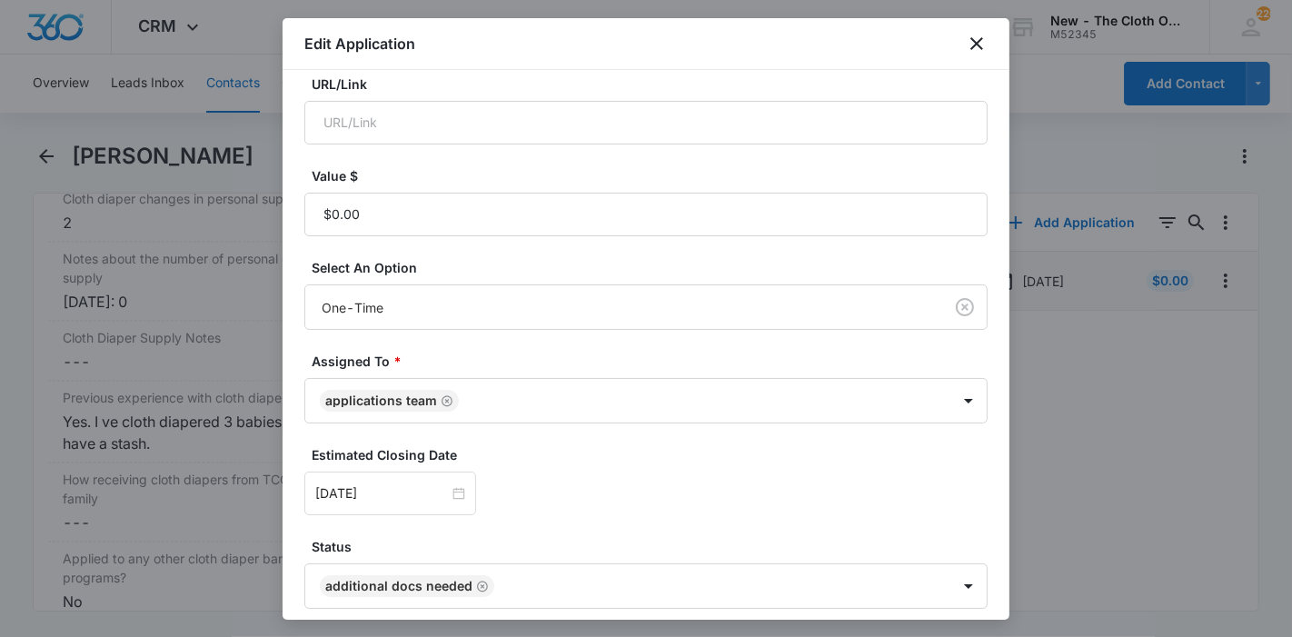
scroll to position [427, 0]
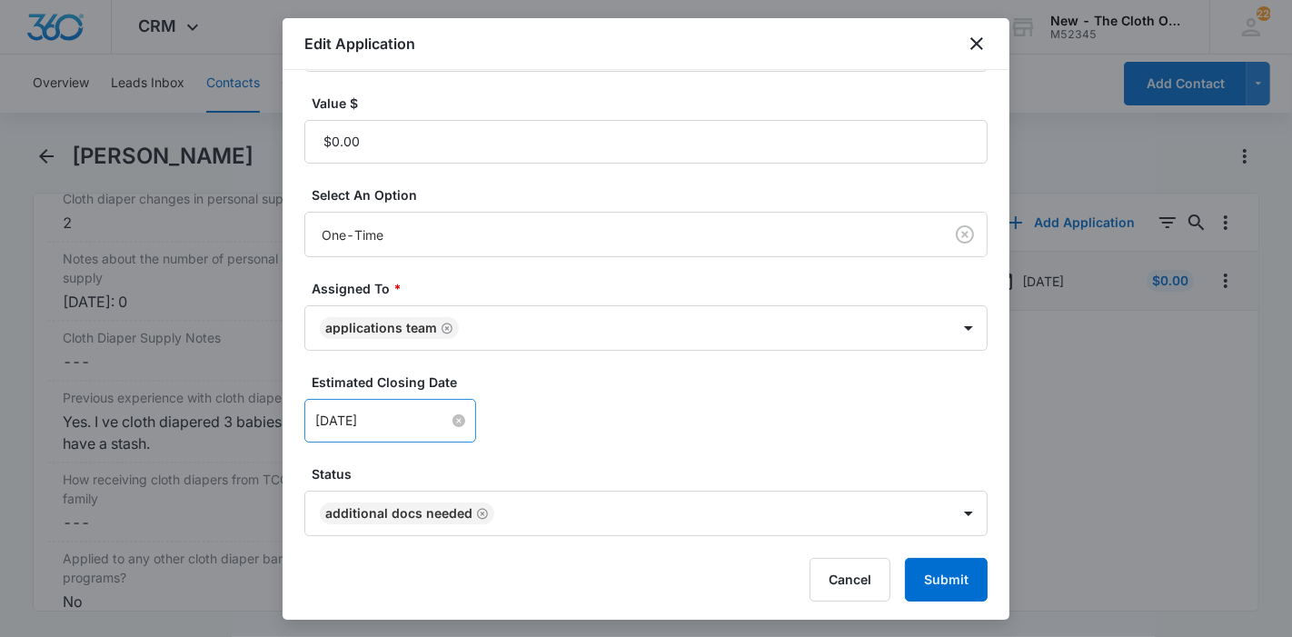
type textarea "05/15 - DEFERRED - Proof of pregnancy rcvd. Profile in Notes. 10/03 - Sent w/[D…"
click at [422, 422] on input "[DATE]" at bounding box center [382, 421] width 134 height 20
click at [478, 515] on icon "Remove Additional Docs Needed" at bounding box center [482, 513] width 11 height 11
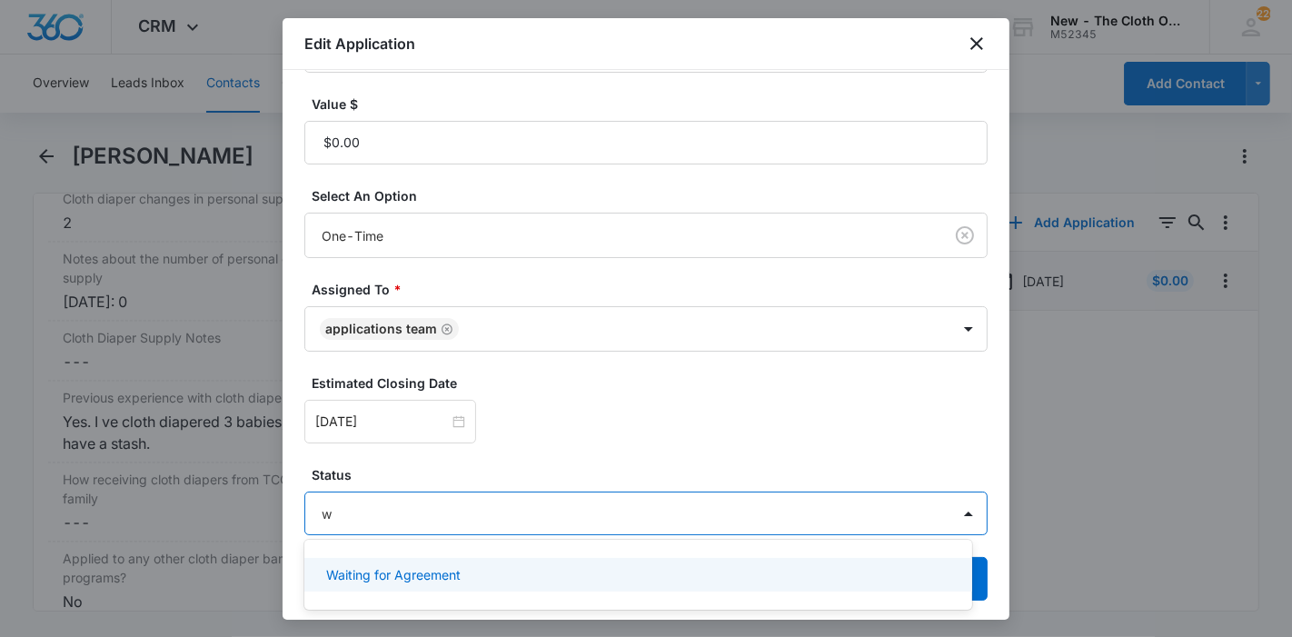
type input "wa"
click at [467, 568] on div "Waiting for Agreement" at bounding box center [636, 574] width 621 height 19
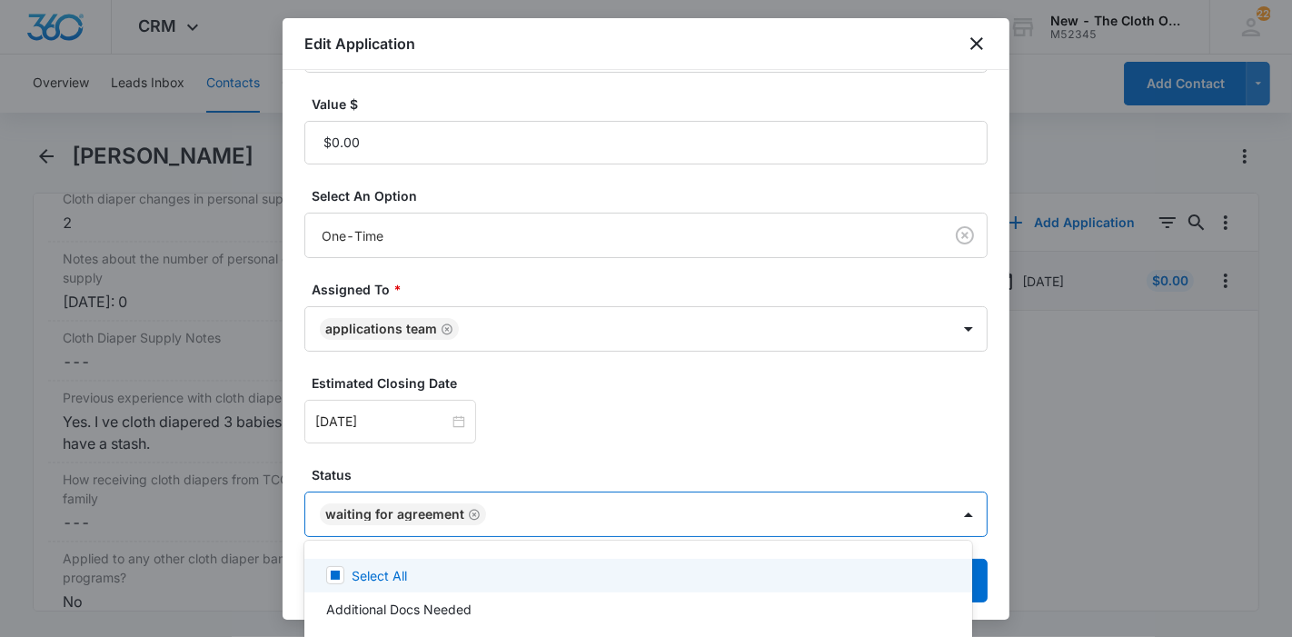
scroll to position [427, 0]
click at [981, 563] on div at bounding box center [646, 318] width 1292 height 637
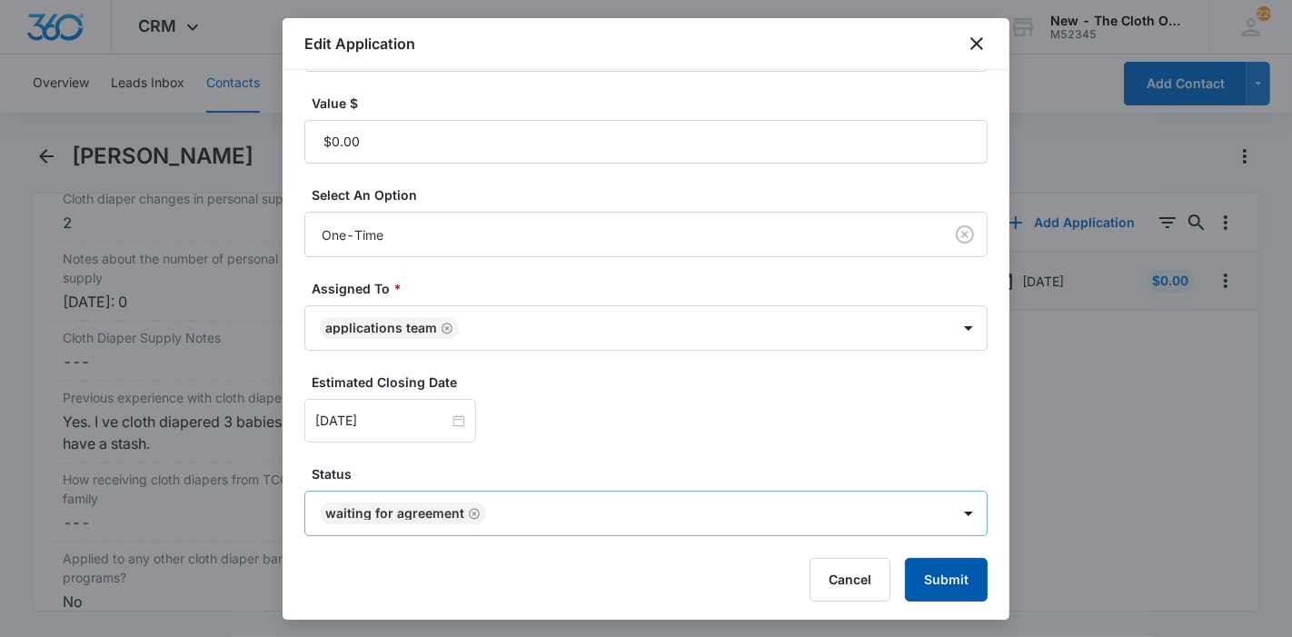
click at [968, 585] on button "Submit" at bounding box center [946, 580] width 83 height 44
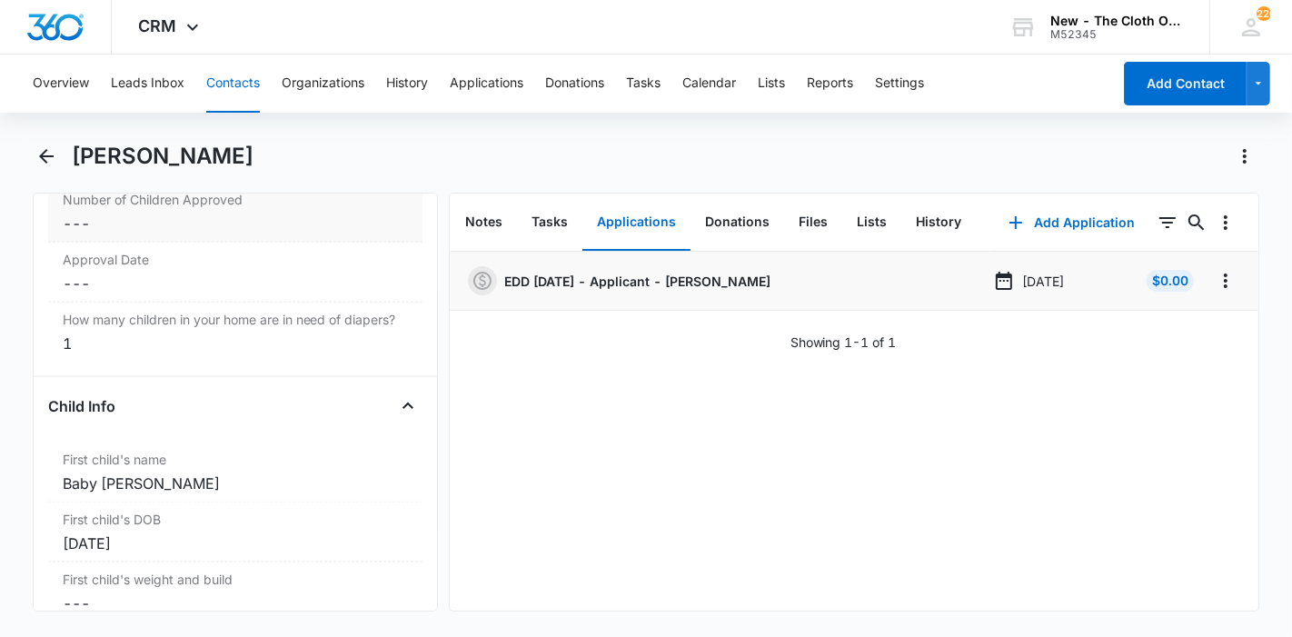
scroll to position [1945, 0]
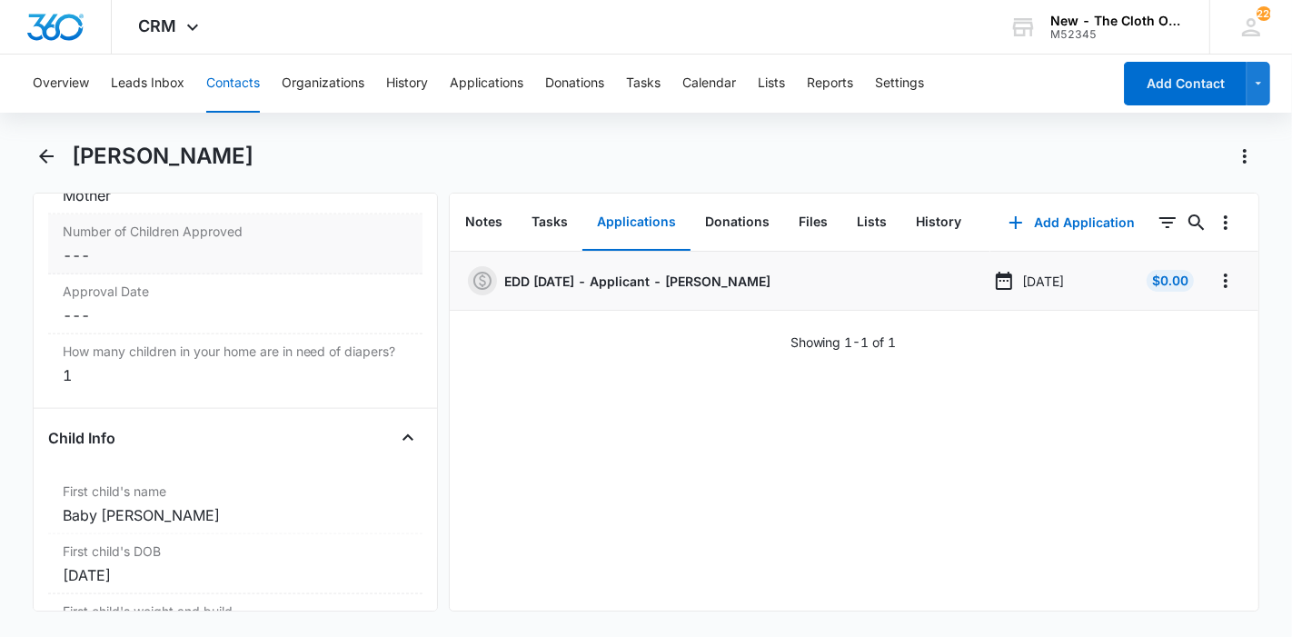
click at [93, 266] on dd "Cancel Save Changes ---" at bounding box center [235, 255] width 345 height 22
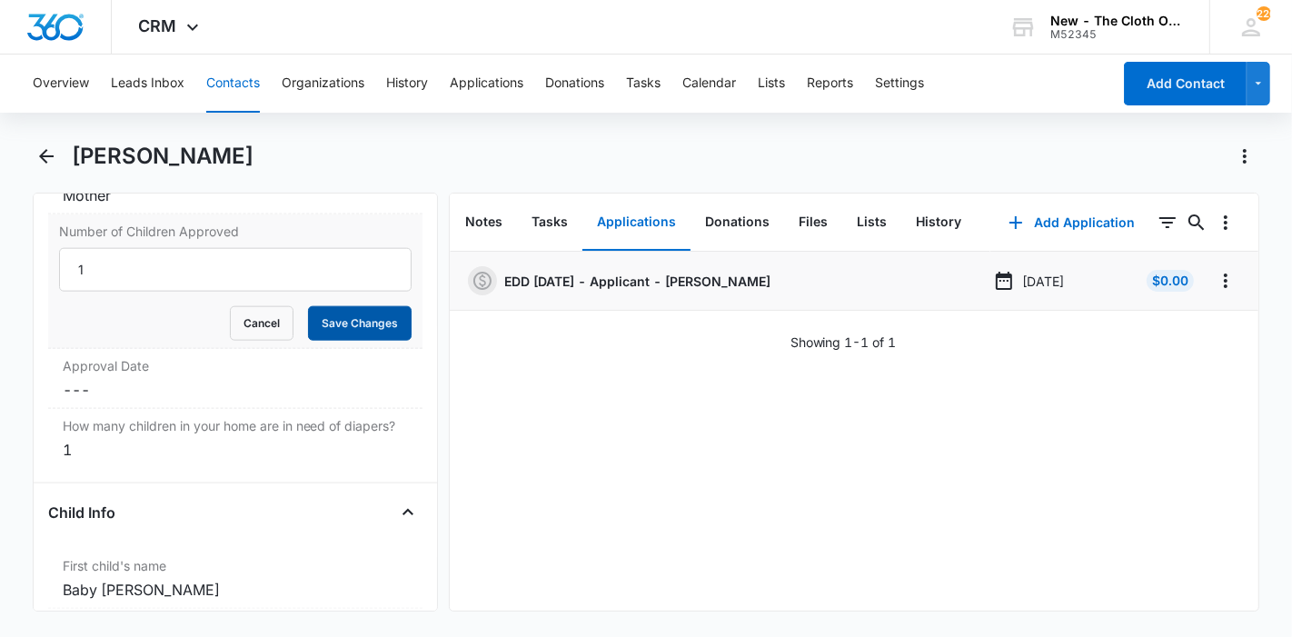
type input "1"
click at [316, 333] on button "Save Changes" at bounding box center [360, 323] width 104 height 35
click at [212, 375] on label "Approval Date" at bounding box center [235, 365] width 345 height 19
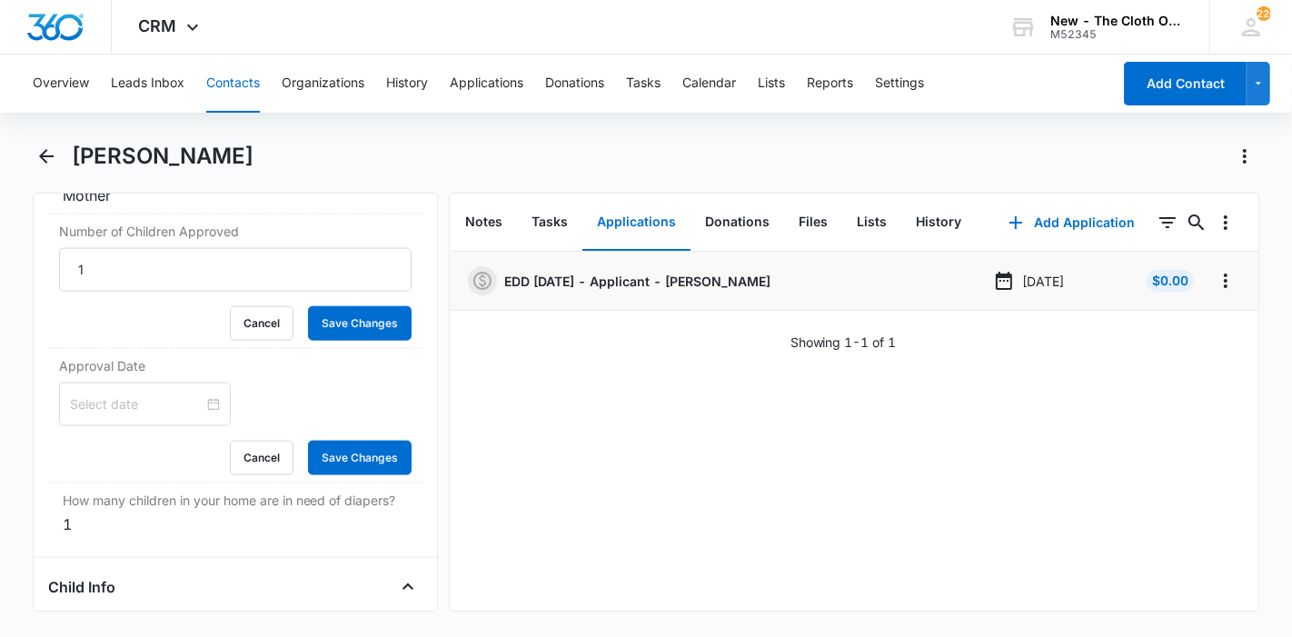
click at [184, 413] on input at bounding box center [137, 404] width 134 height 20
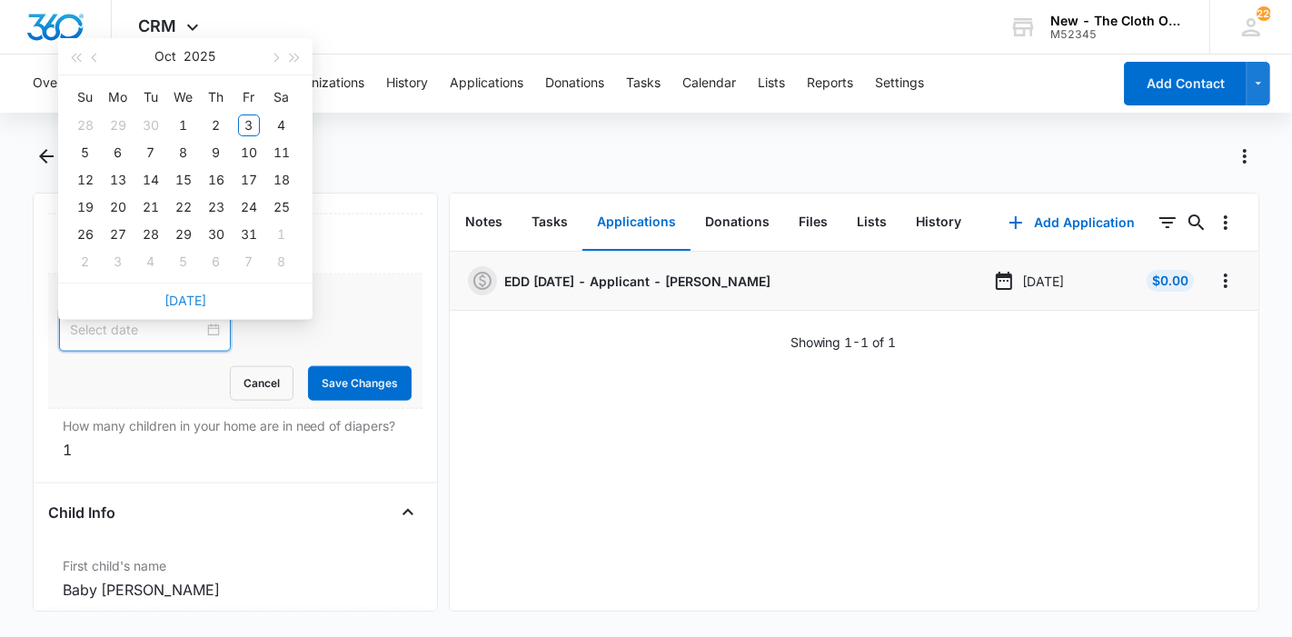
click at [191, 307] on link "[DATE]" at bounding box center [185, 300] width 42 height 15
type input "[DATE]"
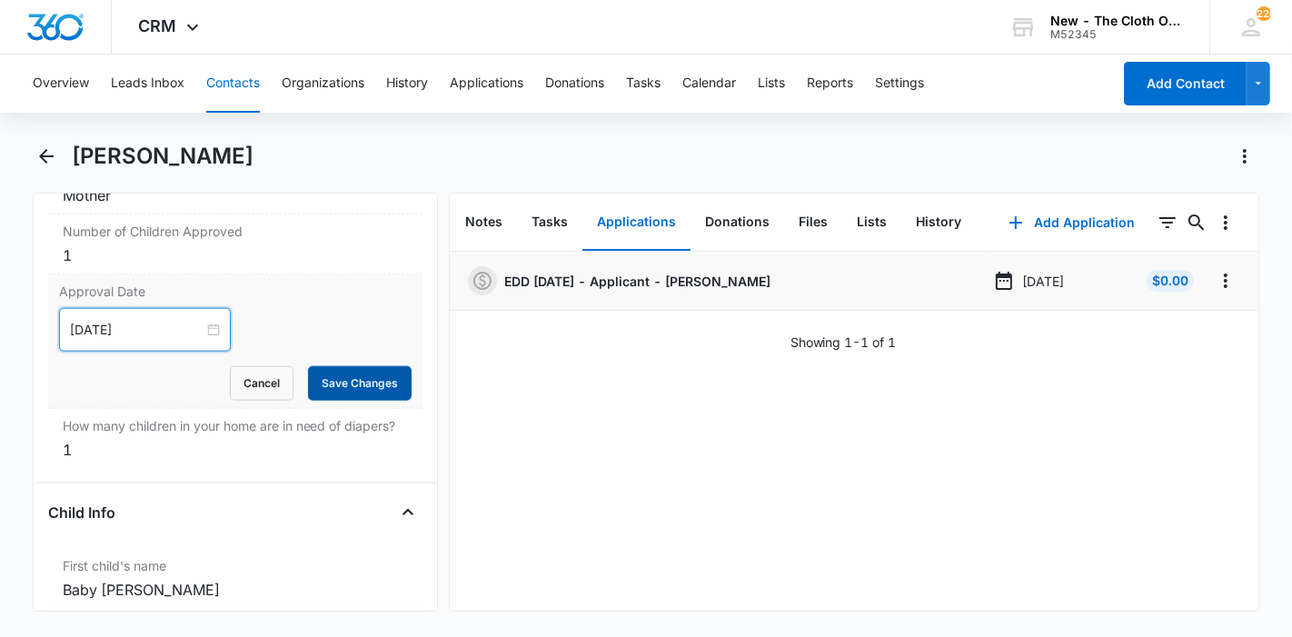
click at [322, 401] on button "Save Changes" at bounding box center [360, 383] width 104 height 35
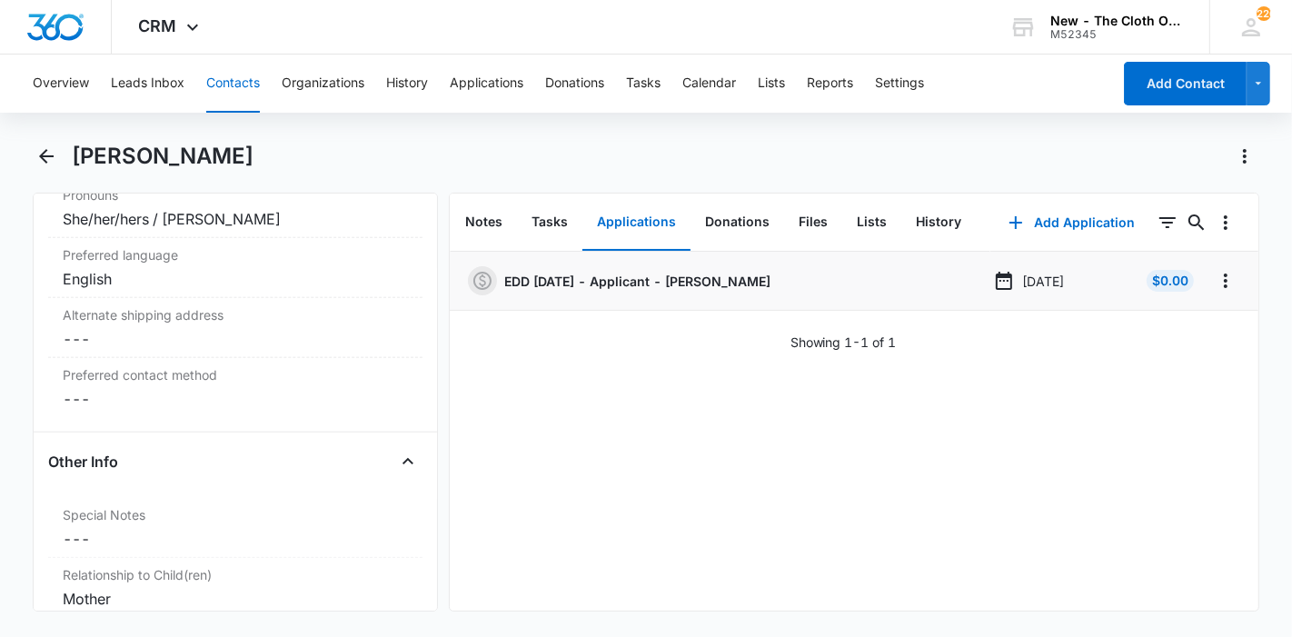
scroll to position [1137, 0]
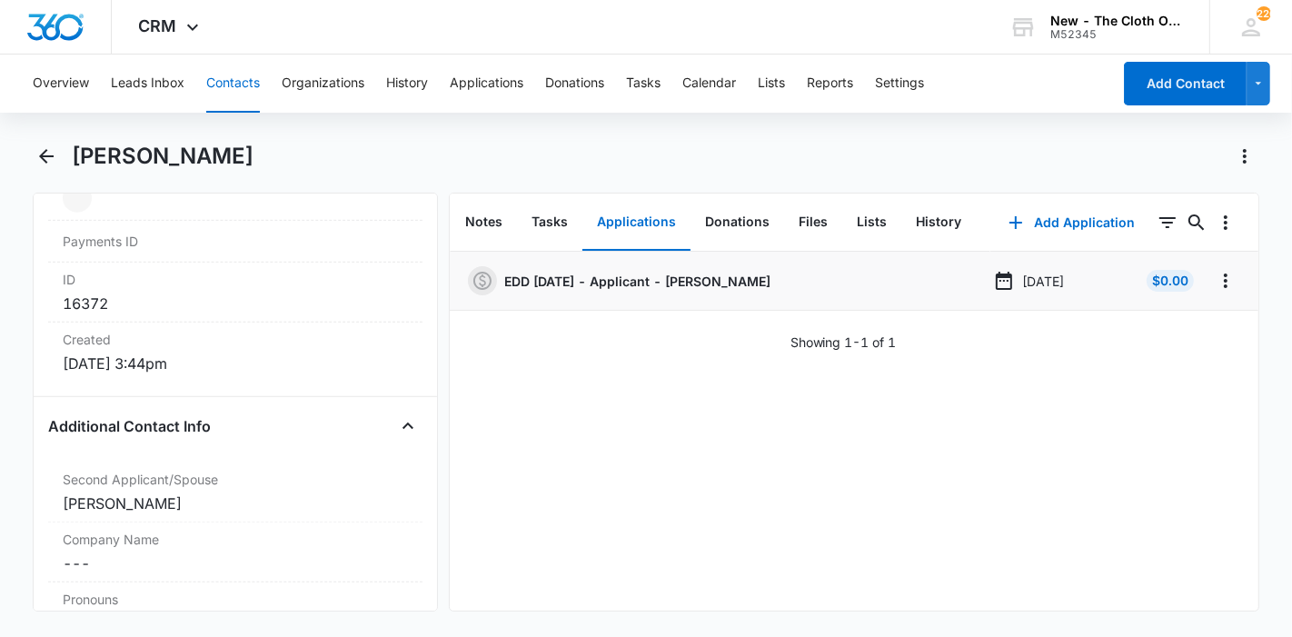
drag, startPoint x: 250, startPoint y: 151, endPoint x: 75, endPoint y: 149, distance: 175.4
click at [75, 149] on div "[PERSON_NAME]" at bounding box center [666, 156] width 1189 height 29
copy h1 "[PERSON_NAME]"
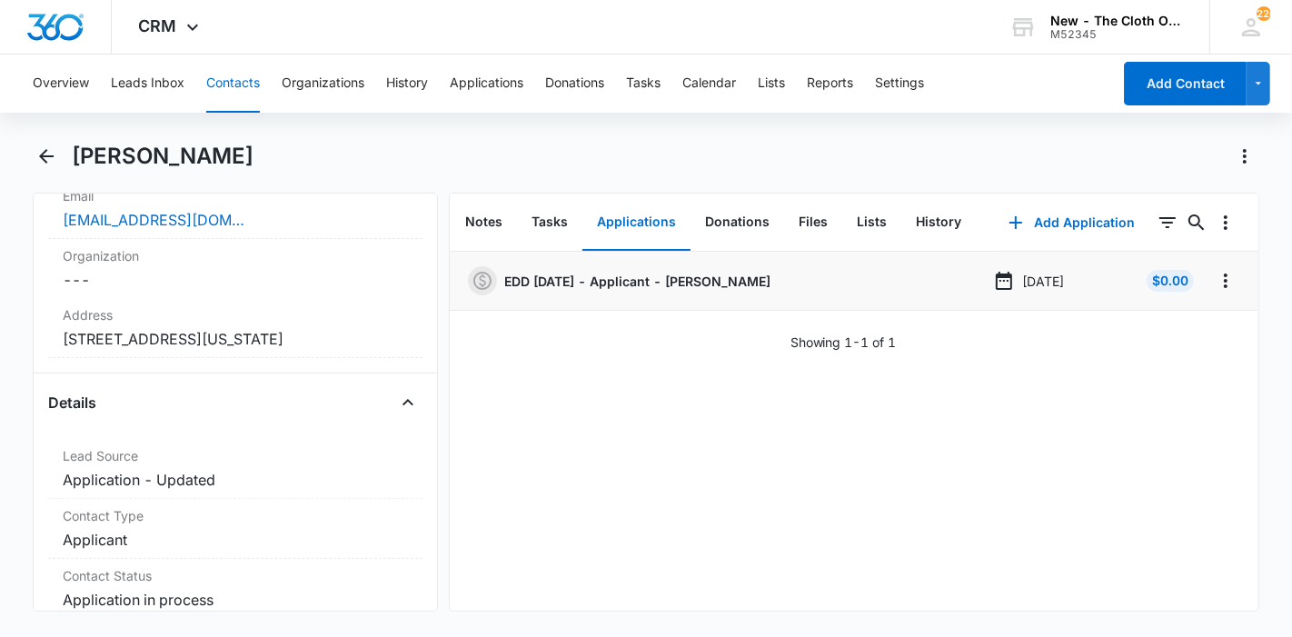
scroll to position [431, 0]
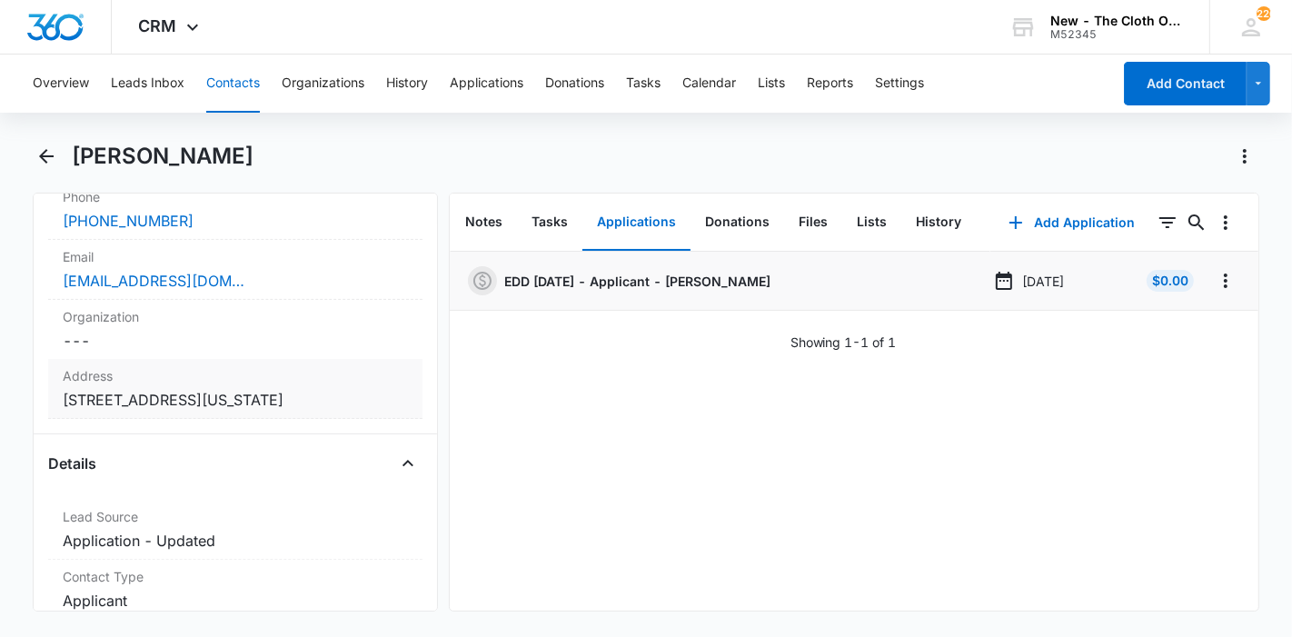
copy dd "[STREET_ADDRESS][US_STATE]"
drag, startPoint x: 136, startPoint y: 435, endPoint x: 47, endPoint y: 399, distance: 96.2
click at [48, 399] on div "Address Cancel Save Changes [STREET_ADDRESS][US_STATE]" at bounding box center [235, 389] width 374 height 60
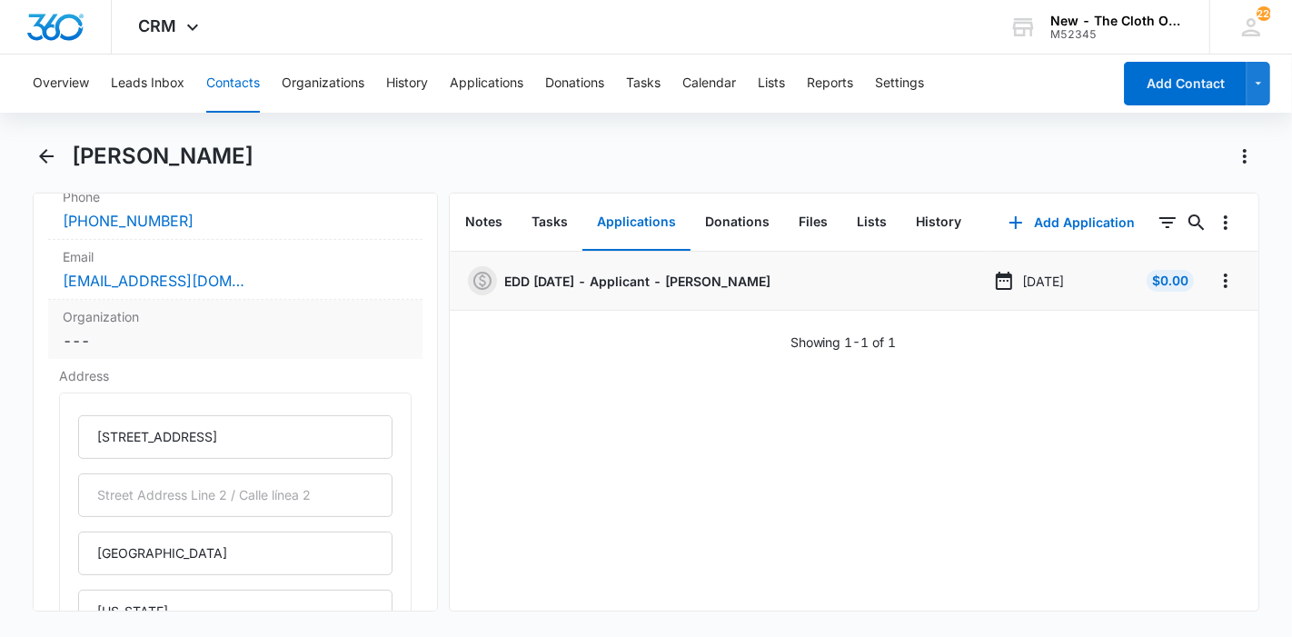
scroll to position [733, 0]
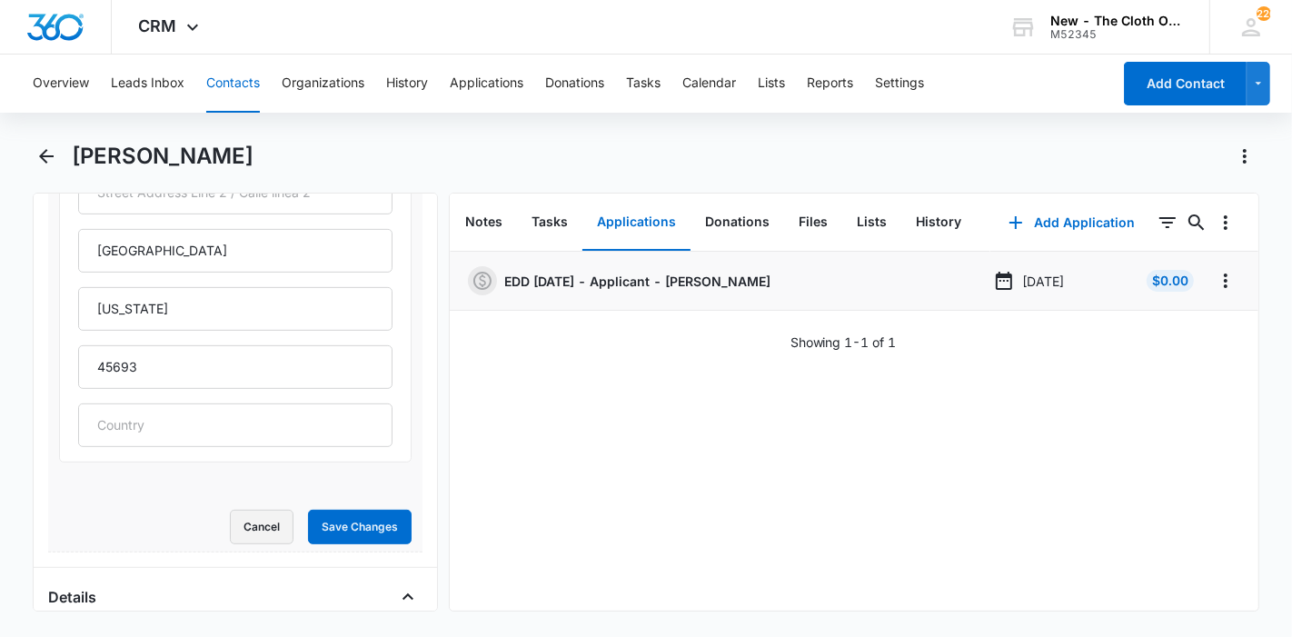
click at [254, 523] on button "Cancel" at bounding box center [262, 527] width 64 height 35
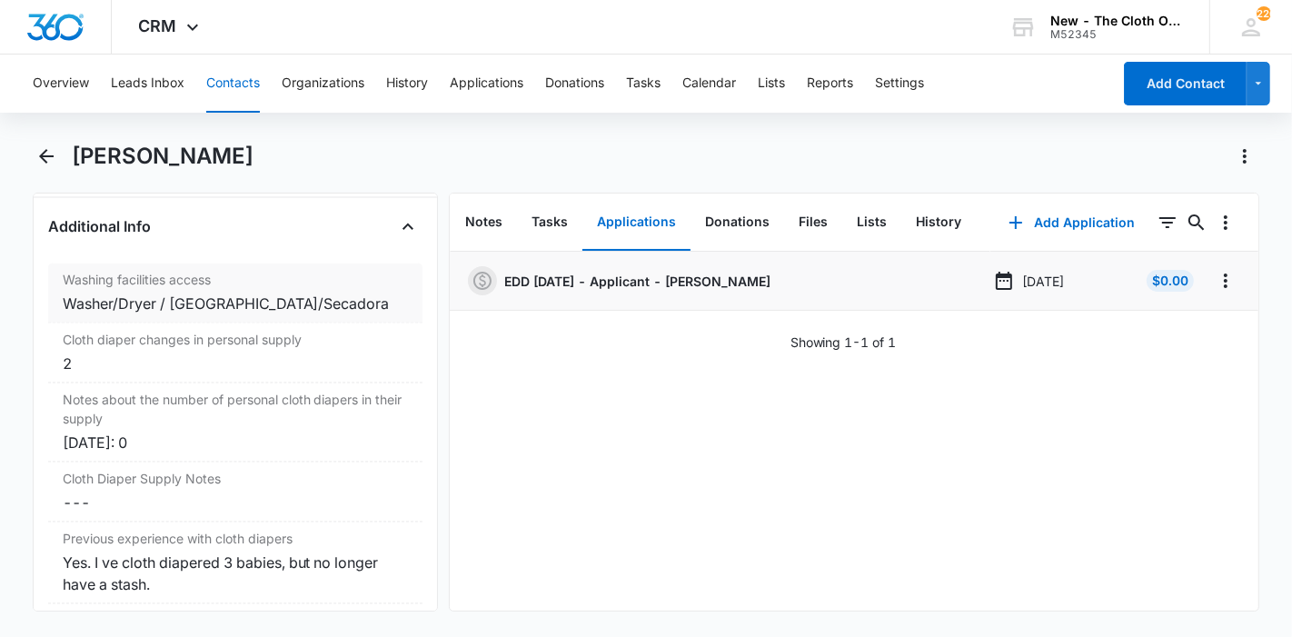
scroll to position [3123, 0]
